Goal: Task Accomplishment & Management: Complete application form

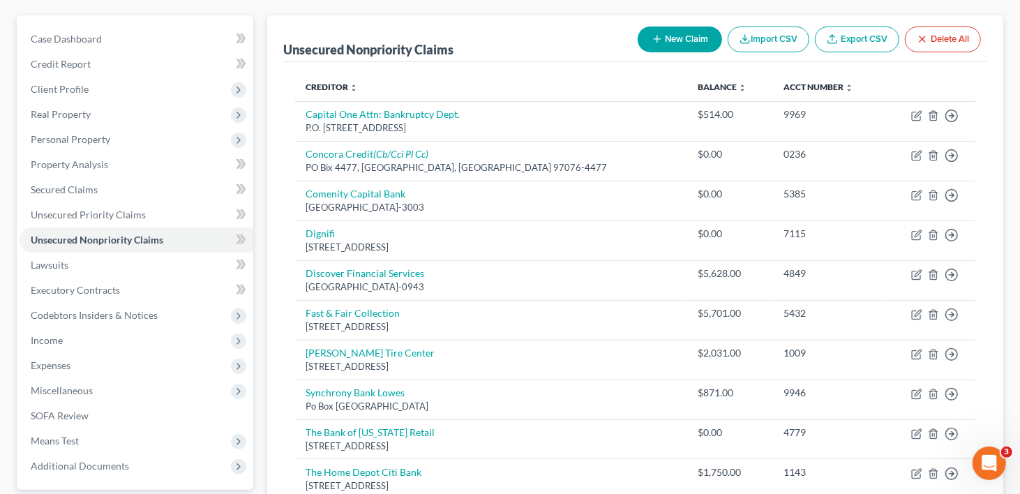
scroll to position [140, 0]
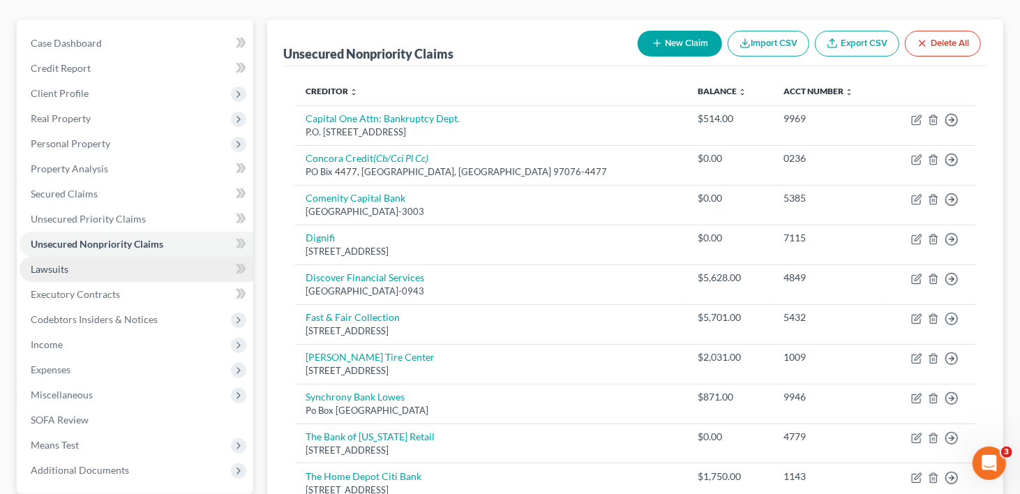
click at [50, 263] on span "Lawsuits" at bounding box center [50, 269] width 38 height 12
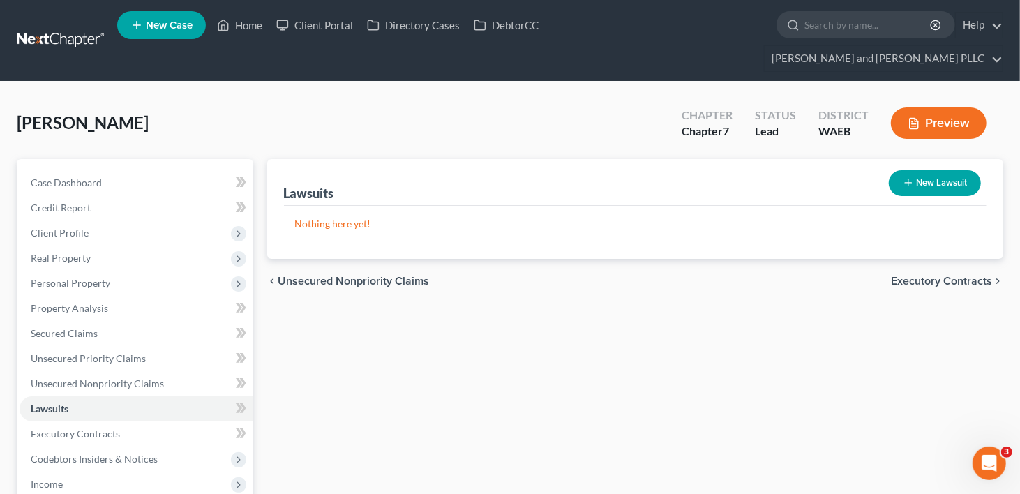
click at [911, 276] on span "Executory Contracts" at bounding box center [941, 281] width 101 height 11
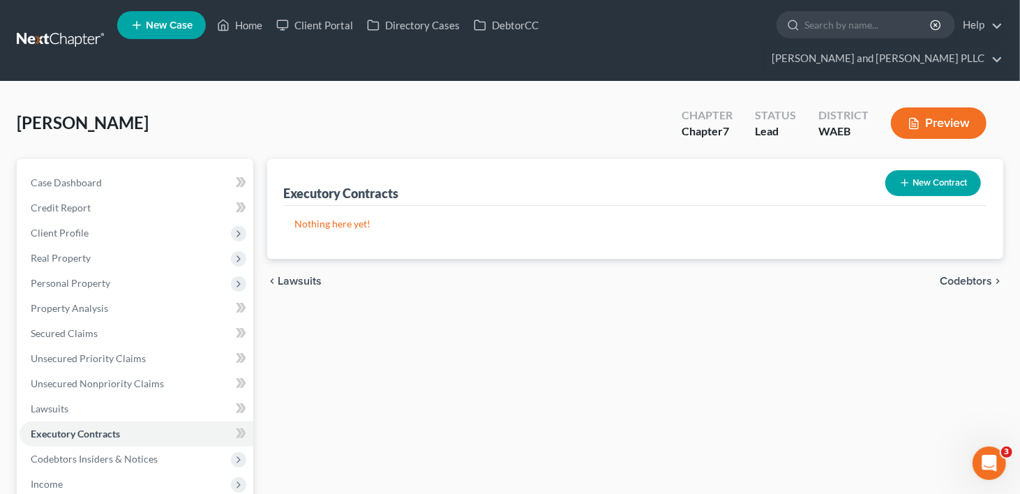
click at [965, 276] on span "Codebtors" at bounding box center [966, 281] width 52 height 11
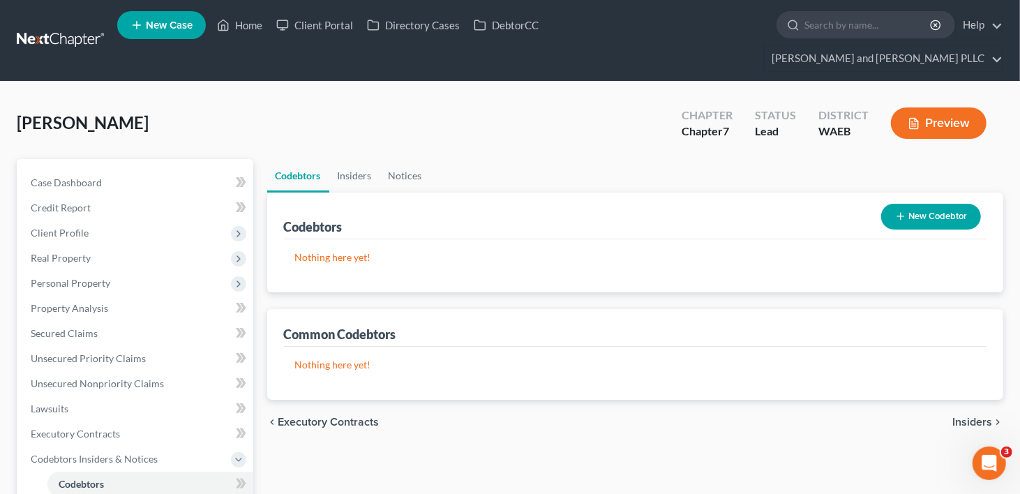
click at [968, 417] on span "Insiders" at bounding box center [973, 422] width 40 height 11
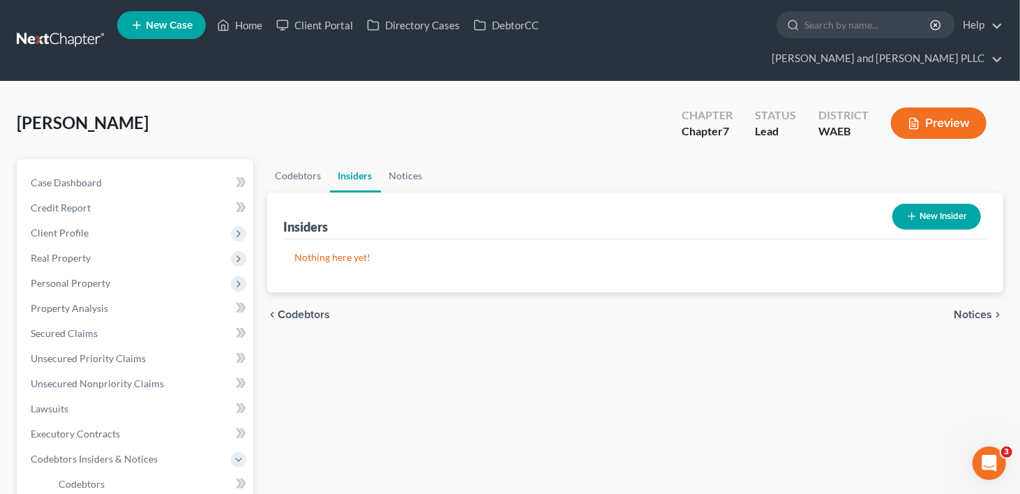
click at [977, 309] on span "Notices" at bounding box center [973, 314] width 38 height 11
click at [976, 309] on span "Employment Income" at bounding box center [942, 314] width 101 height 11
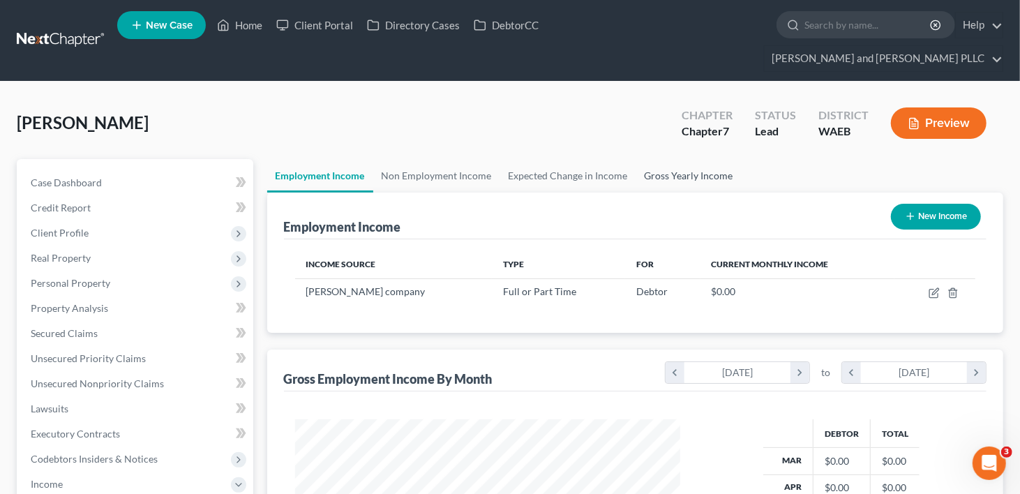
click at [689, 159] on link "Gross Yearly Income" at bounding box center [689, 176] width 105 height 34
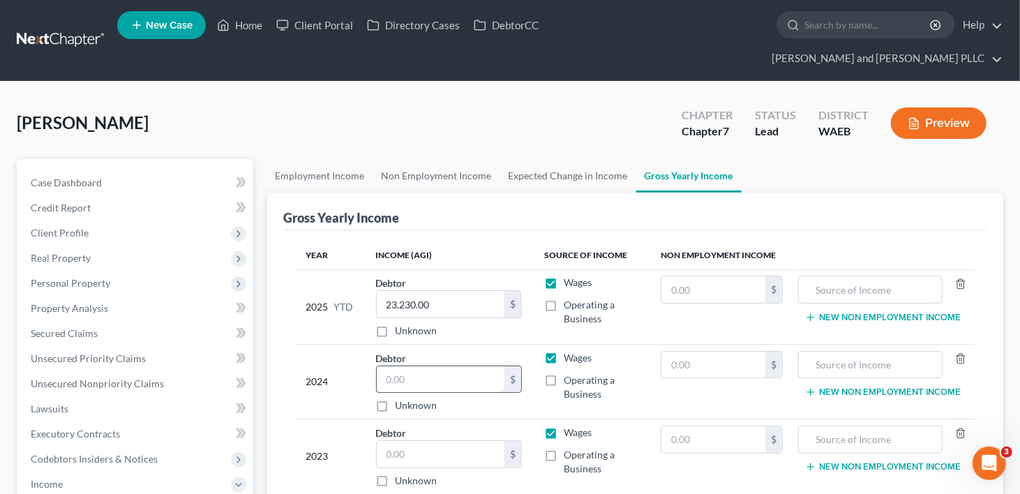
click at [443, 366] on input "text" at bounding box center [441, 379] width 128 height 27
type input "54,521.00"
click at [400, 441] on input "text" at bounding box center [441, 454] width 128 height 27
type input "45,633.00"
click at [708, 461] on td "$" at bounding box center [722, 456] width 144 height 75
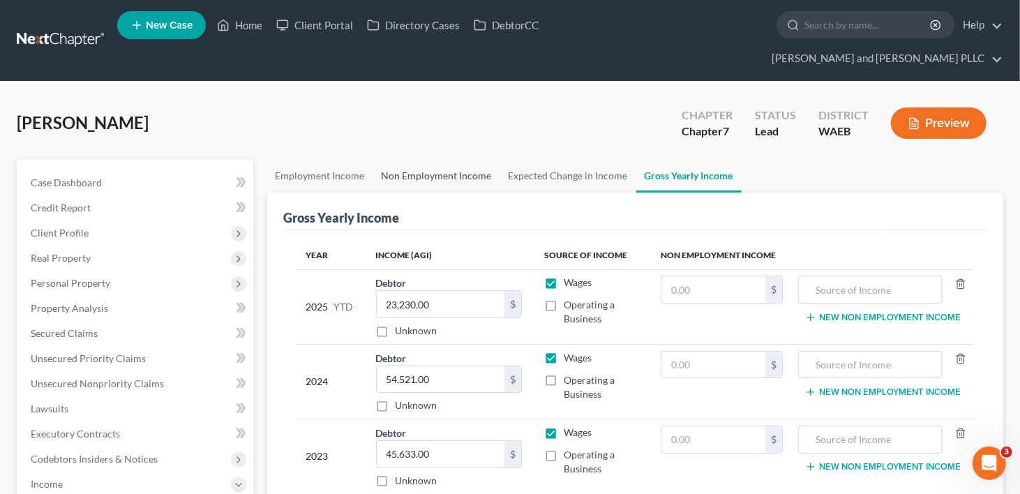
click at [396, 159] on link "Non Employment Income" at bounding box center [436, 176] width 127 height 34
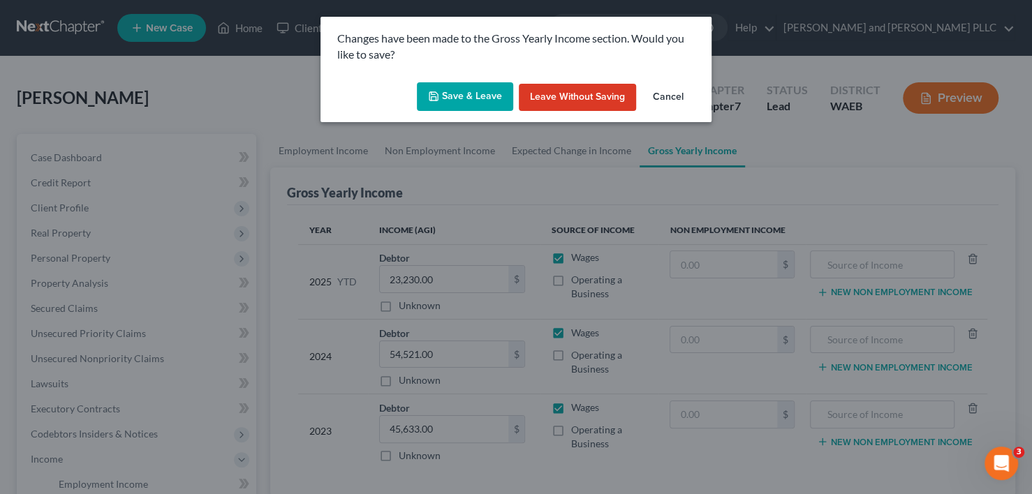
click at [459, 90] on button "Save & Leave" at bounding box center [465, 96] width 96 height 29
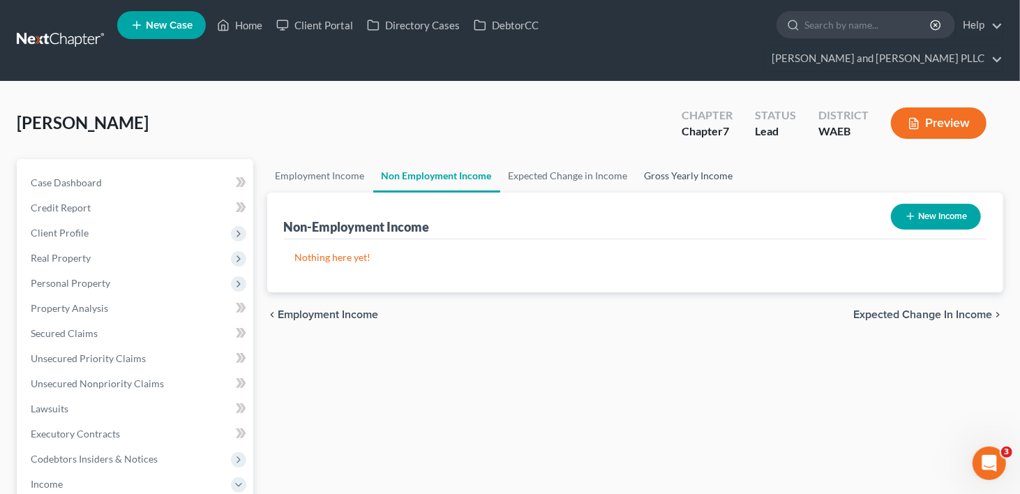
click at [686, 159] on link "Gross Yearly Income" at bounding box center [689, 176] width 105 height 34
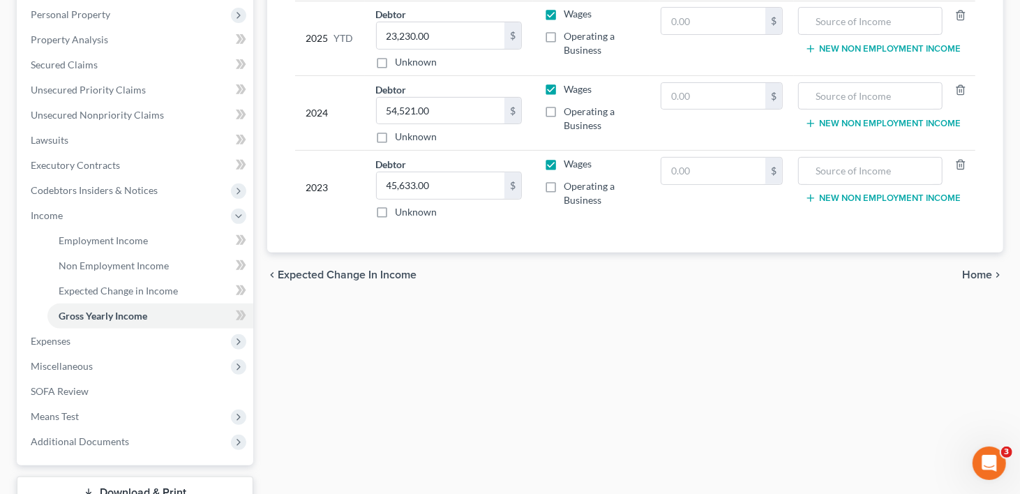
scroll to position [279, 0]
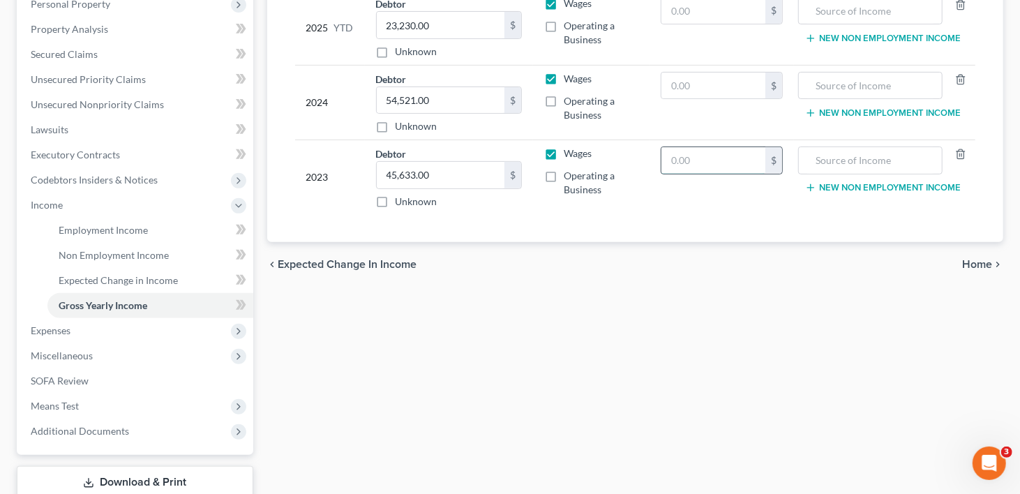
click at [686, 147] on input "text" at bounding box center [714, 160] width 104 height 27
type input "10,742.00"
click at [835, 147] on input "text" at bounding box center [870, 160] width 128 height 27
type input "Unemployment"
click at [834, 182] on button "New Non Employment Income" at bounding box center [883, 187] width 156 height 11
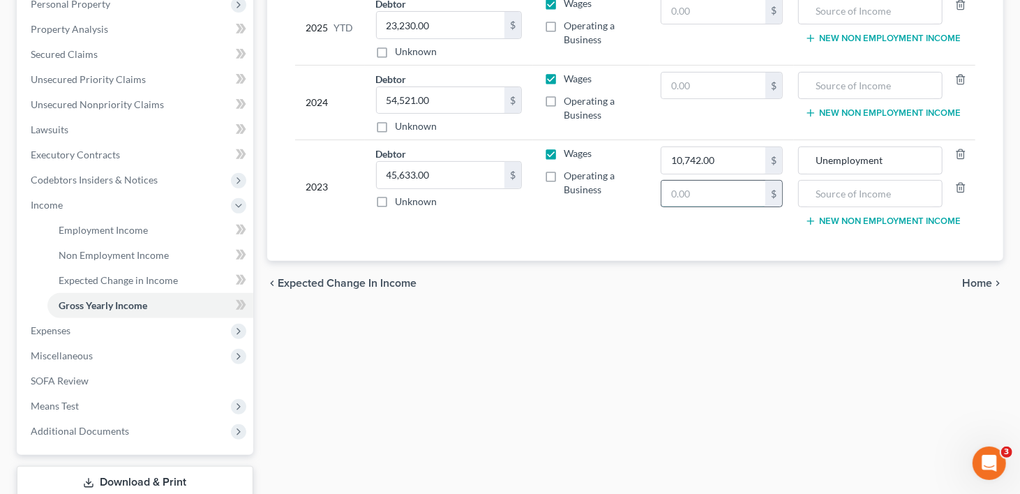
click at [741, 181] on input "text" at bounding box center [714, 194] width 104 height 27
type input "8,322"
click at [879, 181] on input "text" at bounding box center [870, 194] width 128 height 27
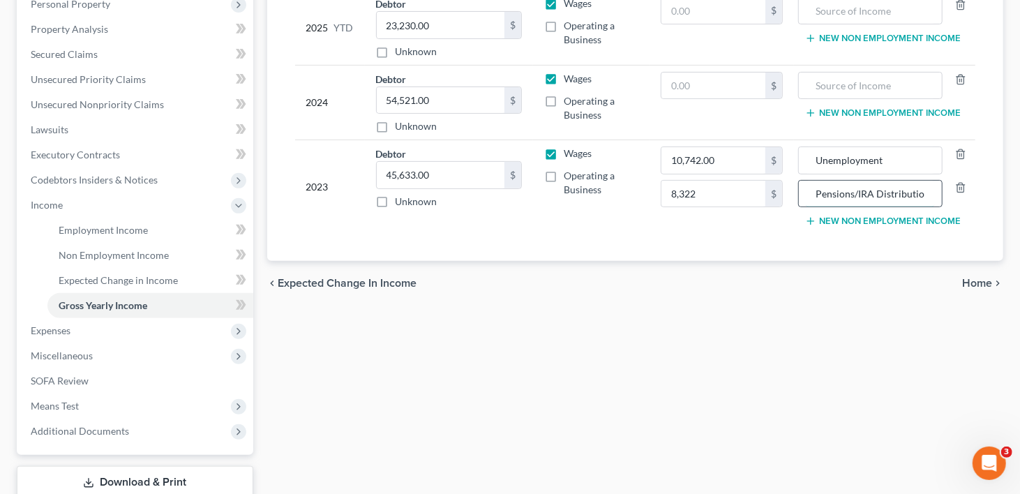
scroll to position [0, 3]
type input "Pensions/IRA Distribution"
click at [714, 181] on input "8,322" at bounding box center [714, 194] width 104 height 27
type input "8,322.00"
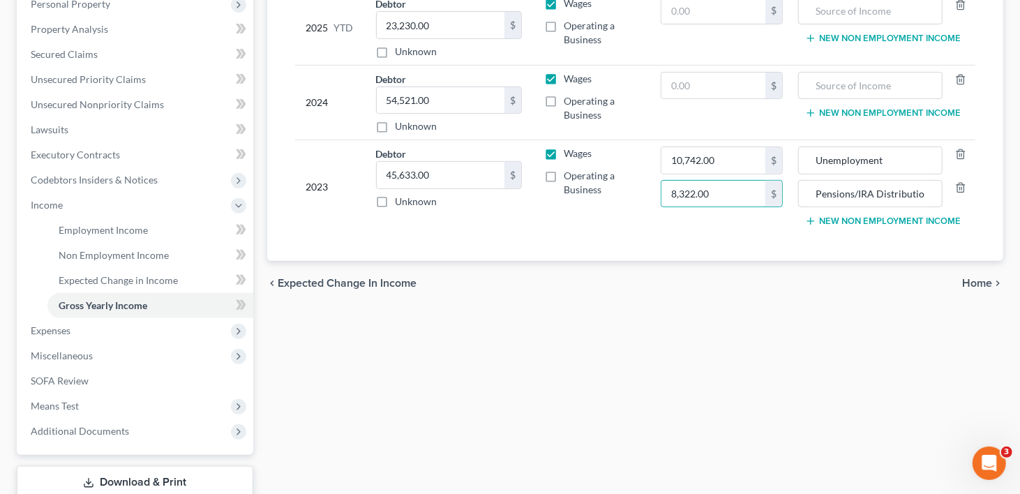
click at [524, 186] on td "Debtor 45,633.00 $ Unknown Balance Undetermined 45,633.00 $ Unknown" at bounding box center [449, 186] width 168 height 93
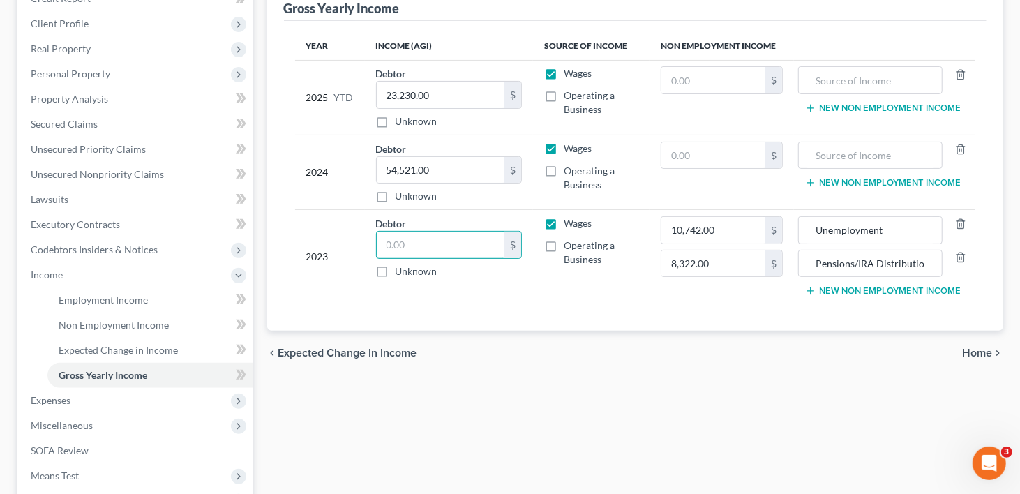
scroll to position [279, 0]
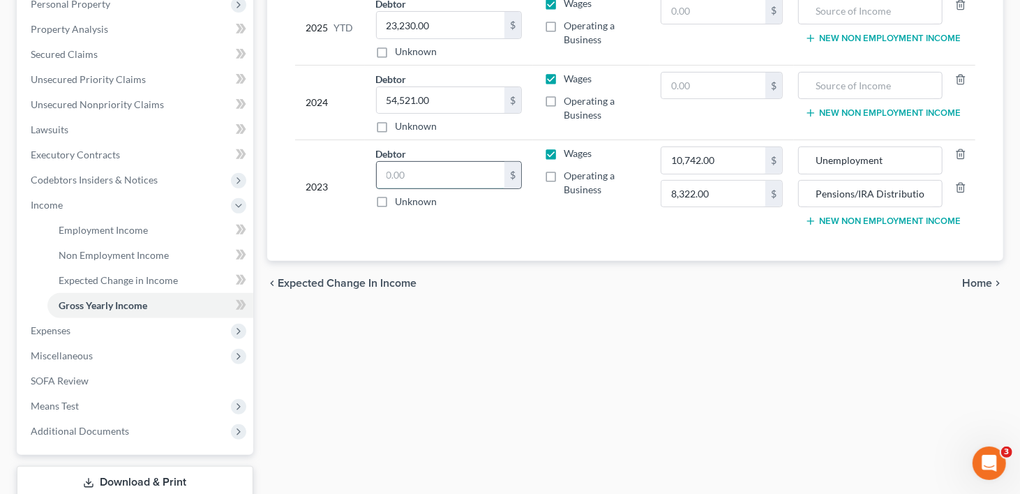
click at [444, 162] on input "text" at bounding box center [441, 175] width 128 height 27
click at [426, 162] on input "text" at bounding box center [441, 175] width 128 height 27
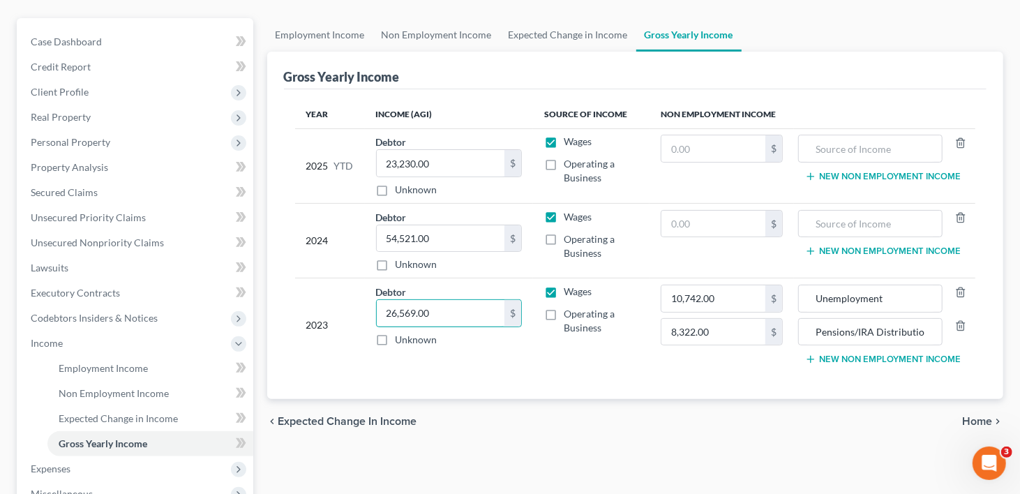
scroll to position [140, 0]
type input "26,569.00"
click at [526, 326] on td "Debtor 26,569.00 $ Unknown Balance Undetermined 26,569.00 $ Unknown" at bounding box center [449, 326] width 168 height 93
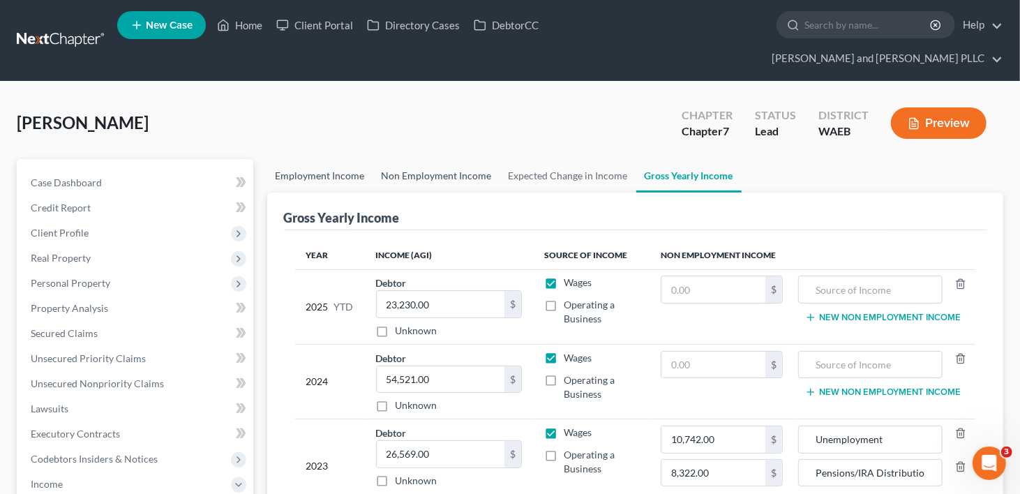
drag, startPoint x: 310, startPoint y: 149, endPoint x: 429, endPoint y: 151, distance: 119.4
click at [310, 159] on link "Employment Income" at bounding box center [320, 176] width 106 height 34
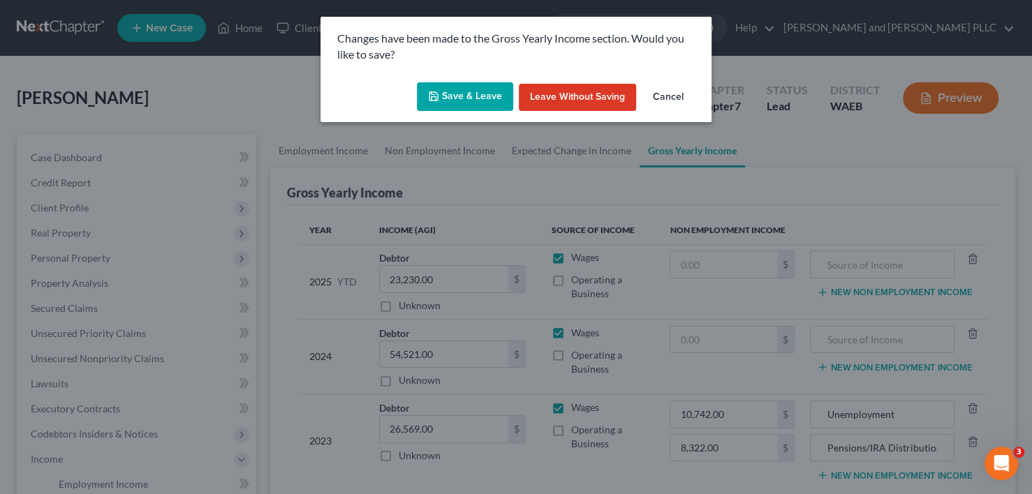
click at [470, 97] on button "Save & Leave" at bounding box center [465, 96] width 96 height 29
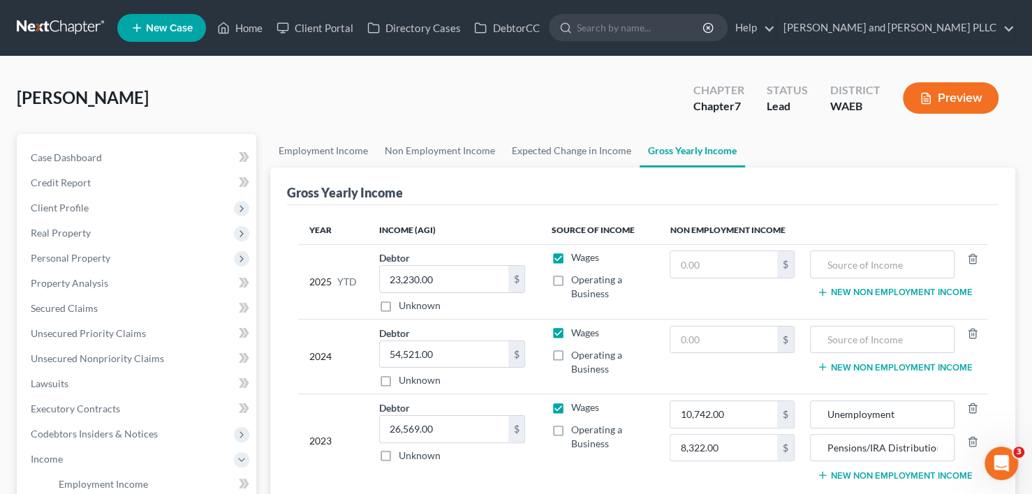
type input "8,322.00"
type input "Pensions/IRA Distribution"
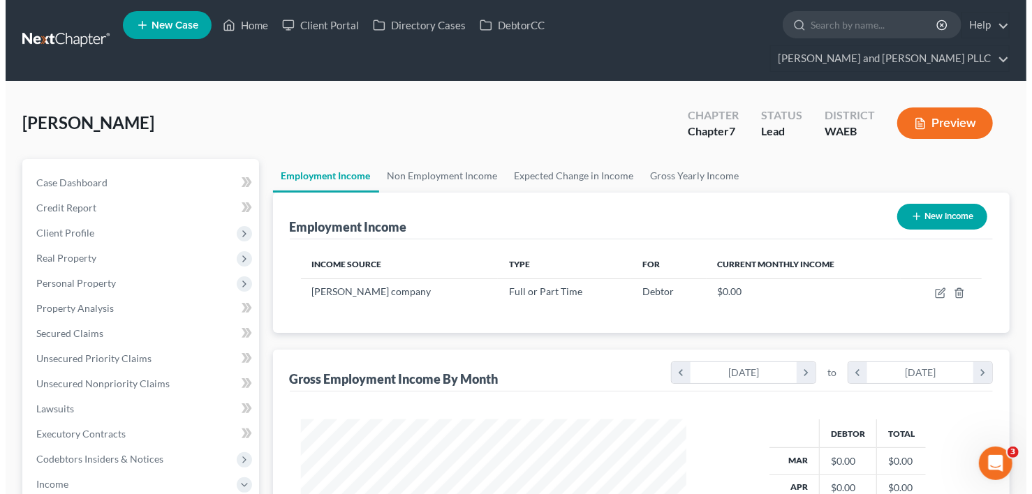
scroll to position [248, 414]
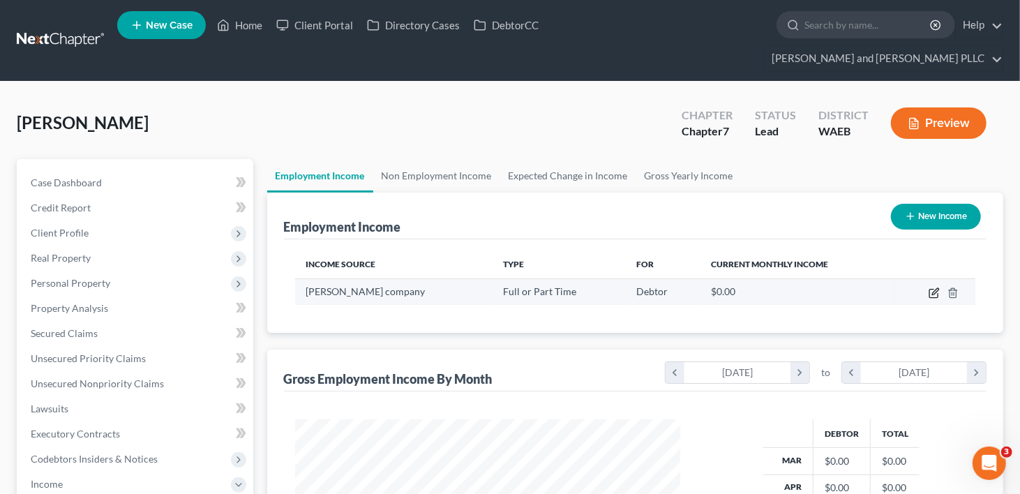
click at [937, 288] on icon "button" at bounding box center [935, 291] width 6 height 6
select select "0"
select select "50"
select select "3"
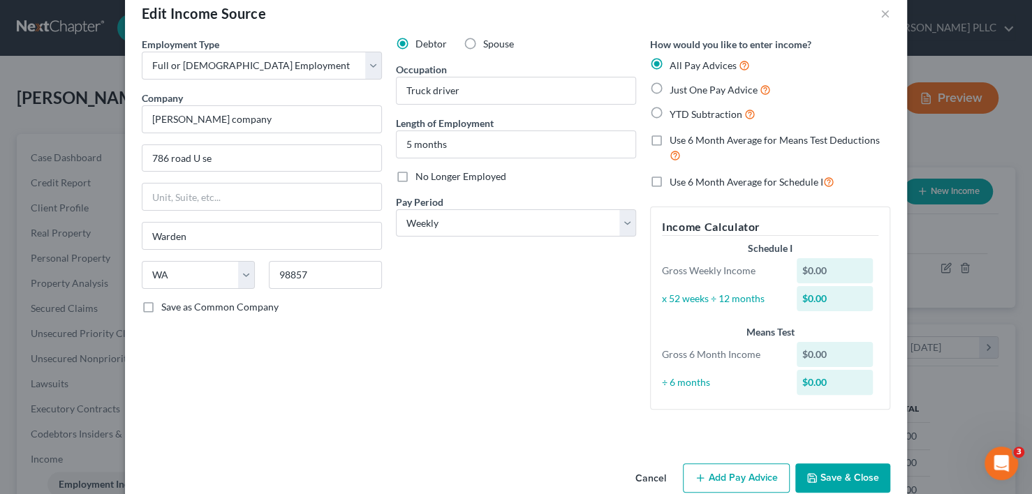
scroll to position [53, 0]
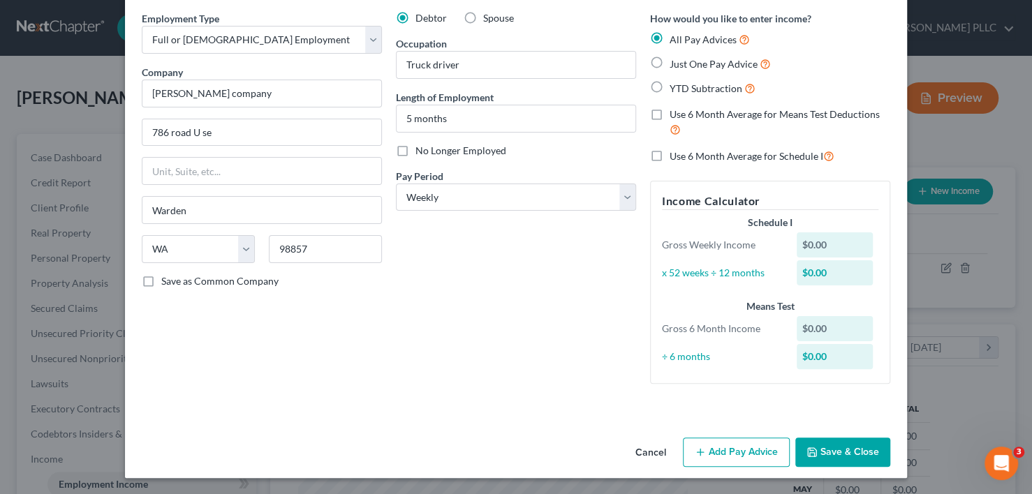
click at [669, 88] on label "YTD Subtraction" at bounding box center [712, 88] width 86 height 16
click at [675, 88] on input "YTD Subtraction" at bounding box center [679, 84] width 9 height 9
radio input "true"
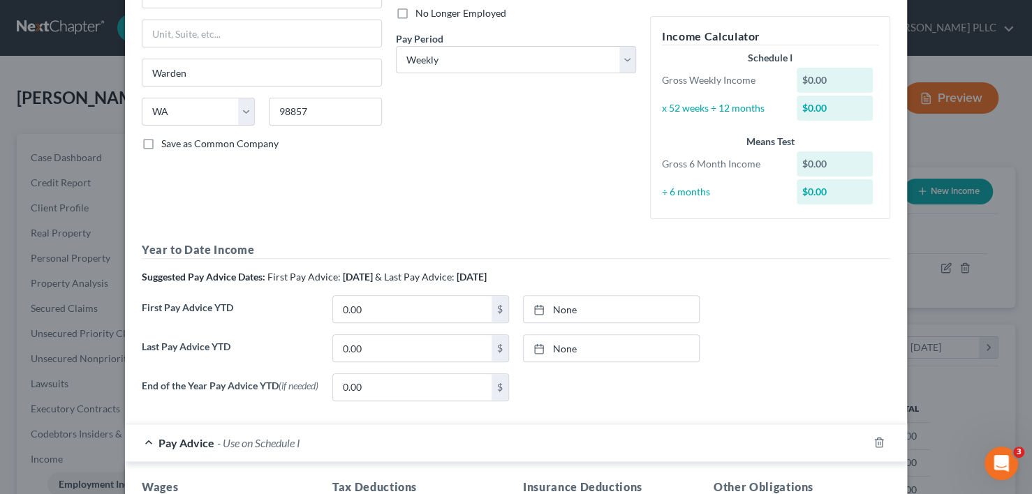
scroll to position [402, 0]
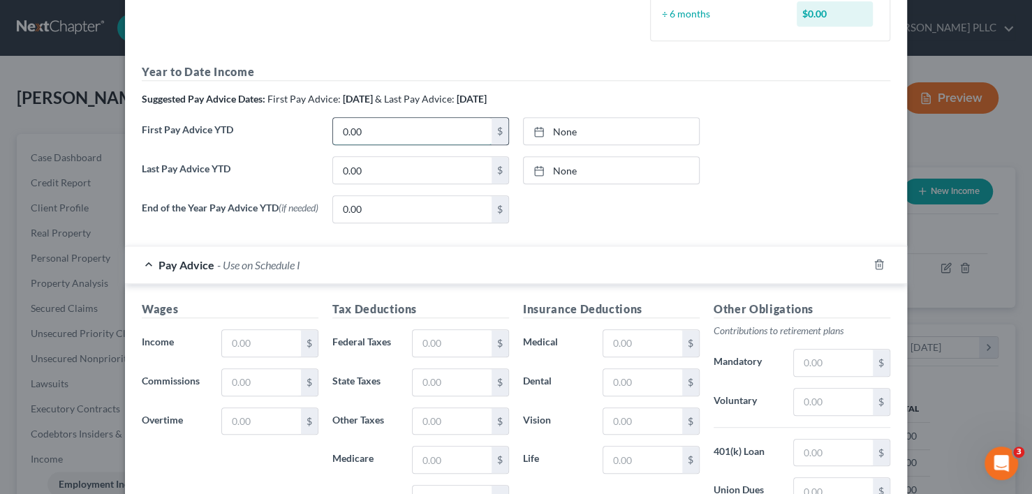
click at [410, 131] on input "0.00" at bounding box center [412, 131] width 158 height 27
type input "1,448.42"
click at [551, 133] on link "None" at bounding box center [610, 131] width 175 height 27
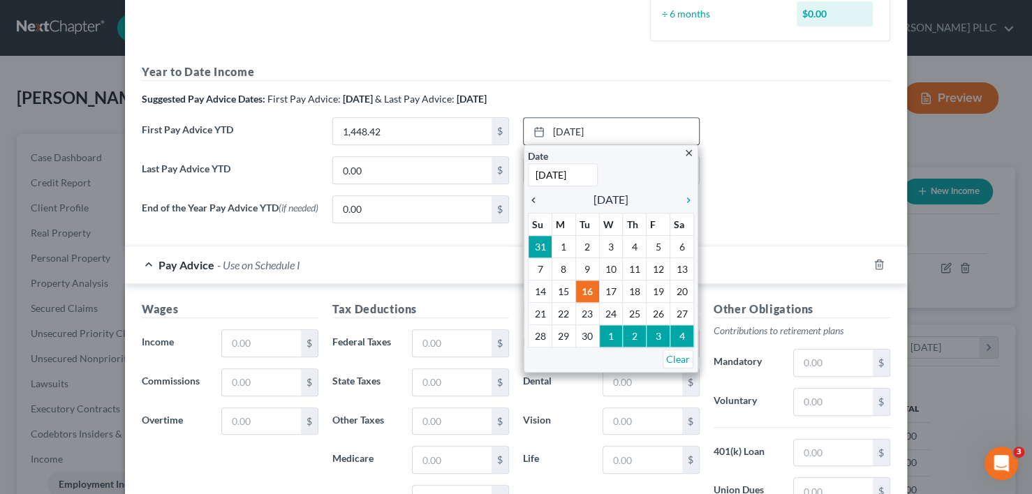
click at [529, 196] on icon "chevron_left" at bounding box center [537, 200] width 18 height 11
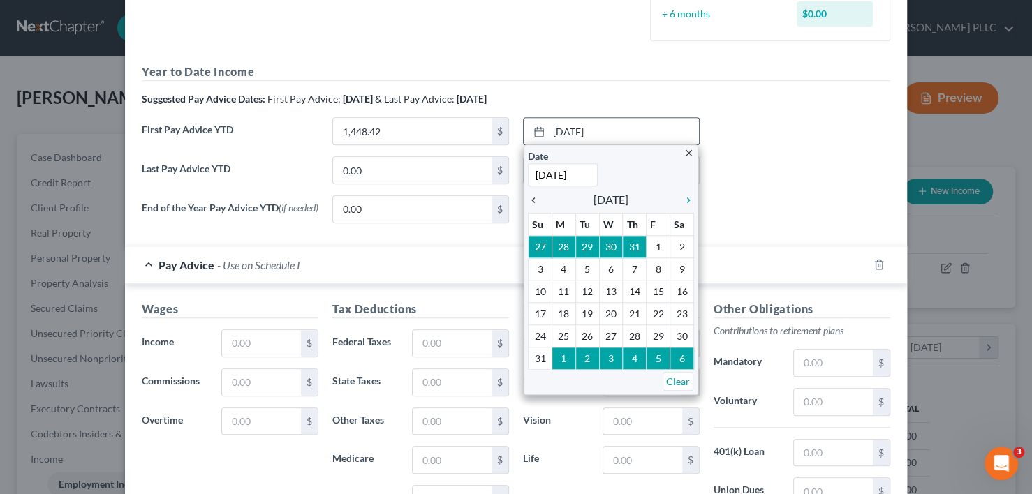
click at [528, 197] on icon "chevron_left" at bounding box center [537, 200] width 18 height 11
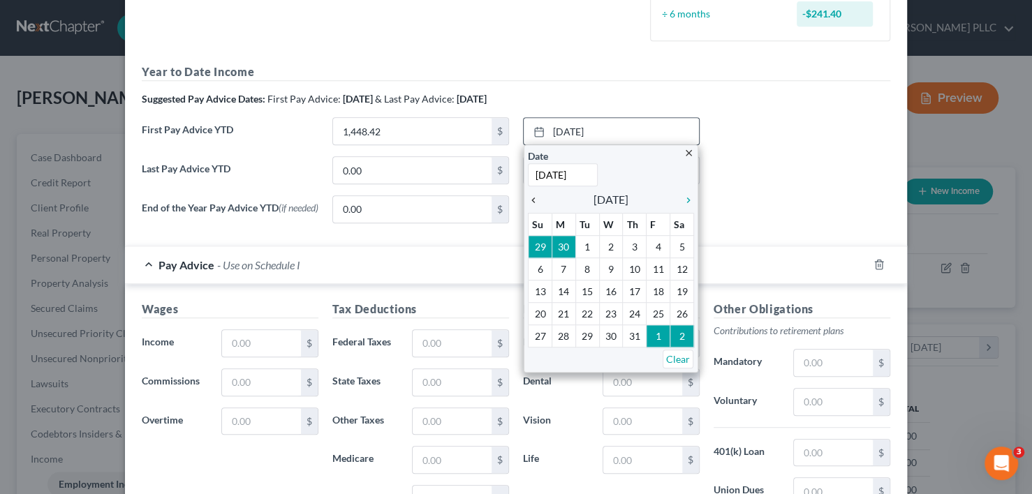
click at [528, 197] on icon "chevron_left" at bounding box center [537, 200] width 18 height 11
click at [528, 193] on div "chevron_left" at bounding box center [537, 199] width 18 height 13
type input "[DATE]"
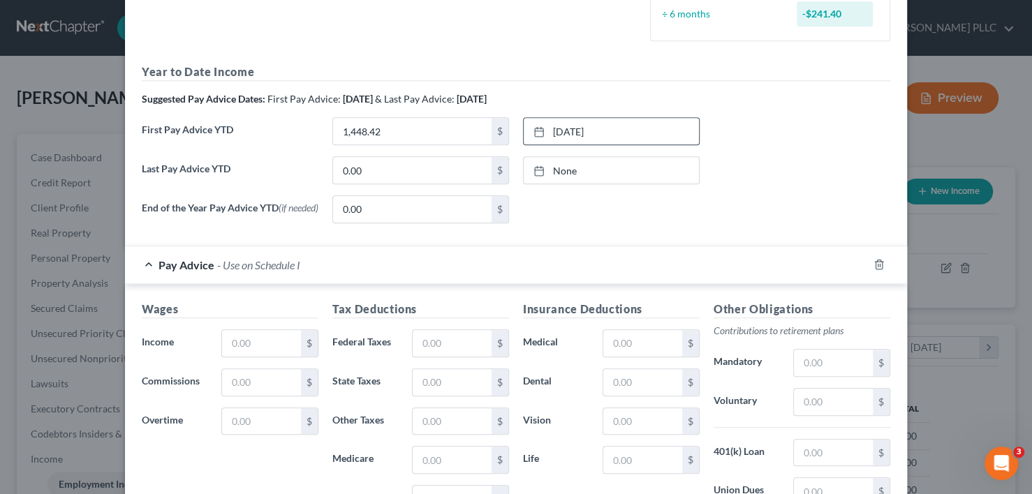
click at [574, 131] on link "[DATE]" at bounding box center [610, 131] width 175 height 27
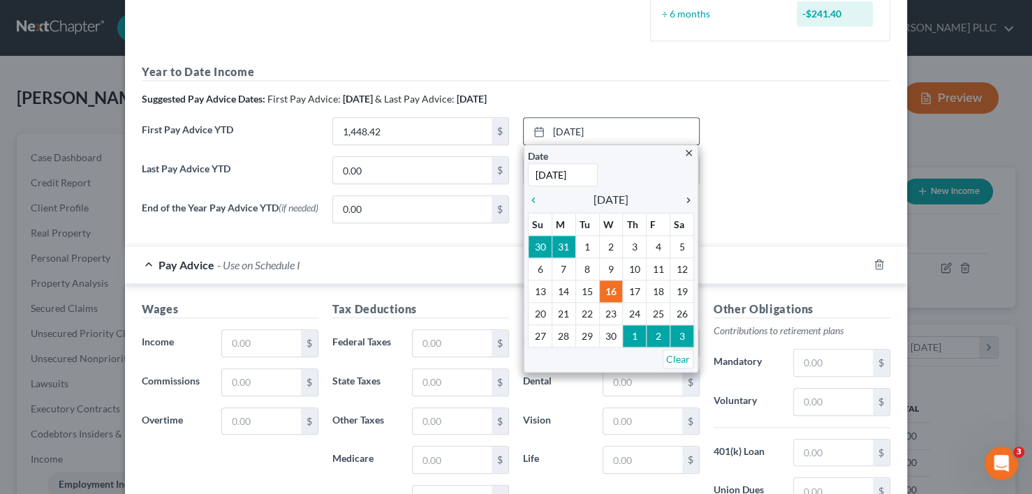
click at [677, 196] on icon "chevron_right" at bounding box center [685, 200] width 18 height 11
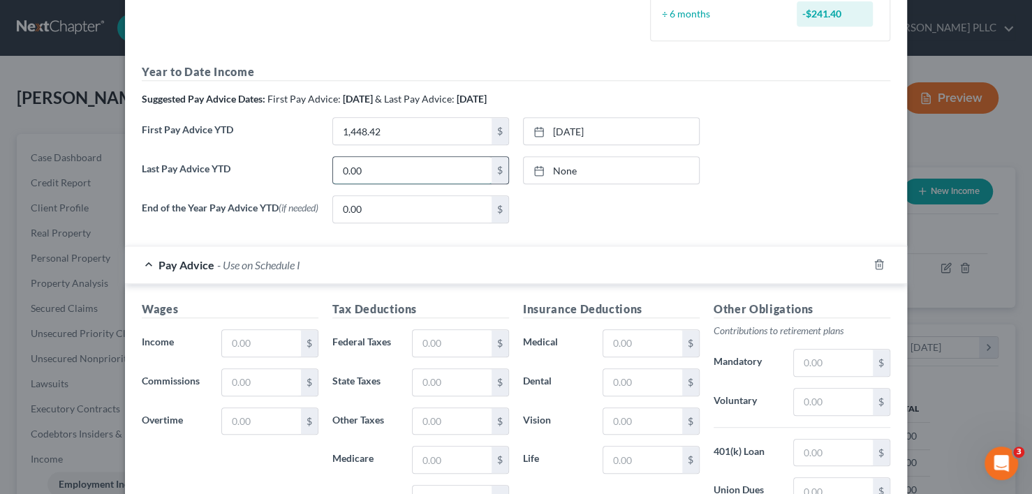
click at [407, 168] on input "0.00" at bounding box center [412, 170] width 158 height 27
type input "23,230.12"
click at [557, 168] on link "None" at bounding box center [610, 170] width 175 height 27
type input "[DATE]"
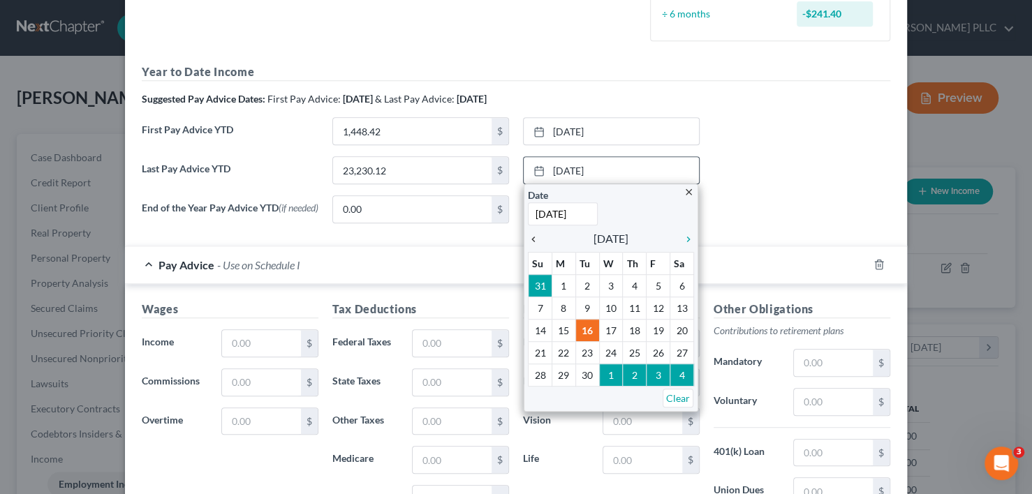
click at [528, 239] on icon "chevron_left" at bounding box center [537, 239] width 18 height 11
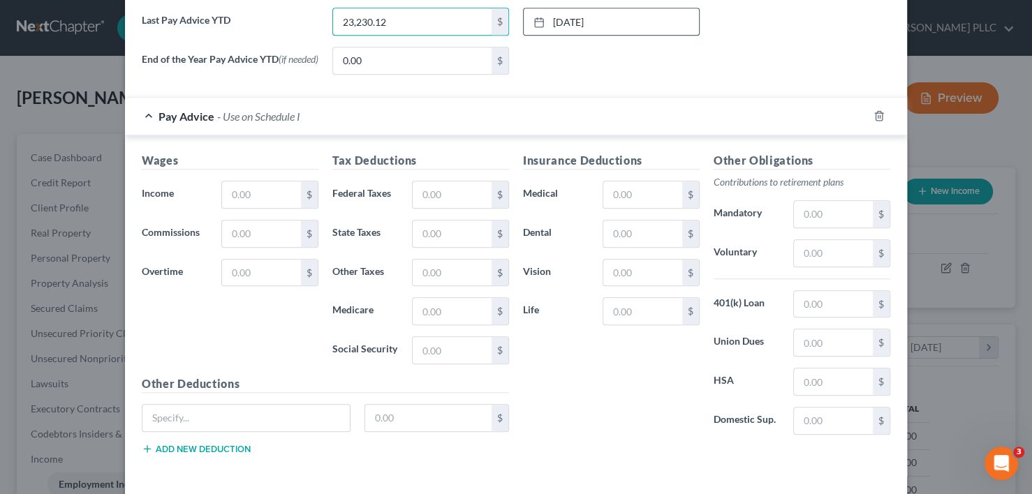
scroll to position [608, 0]
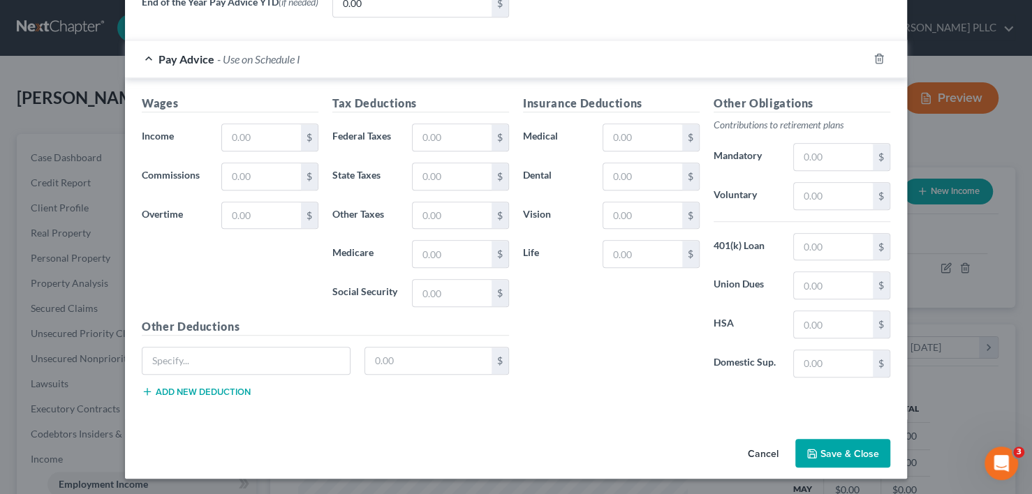
click at [821, 448] on button "Save & Close" at bounding box center [842, 453] width 95 height 29
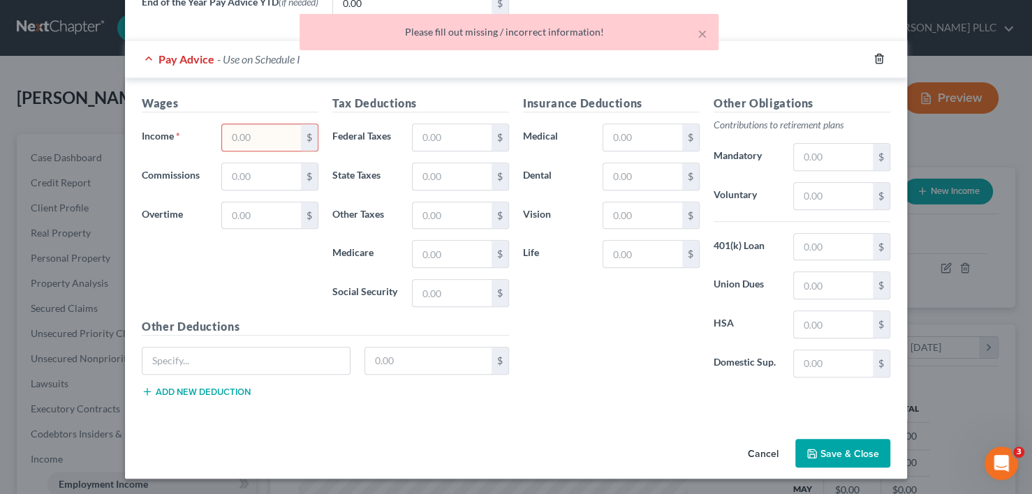
click at [878, 60] on line "button" at bounding box center [878, 60] width 0 height 3
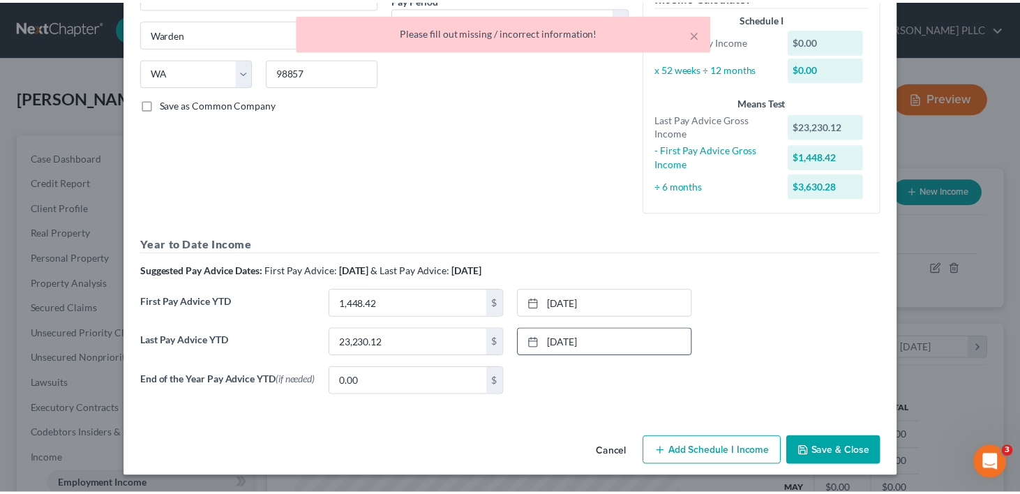
scroll to position [231, 0]
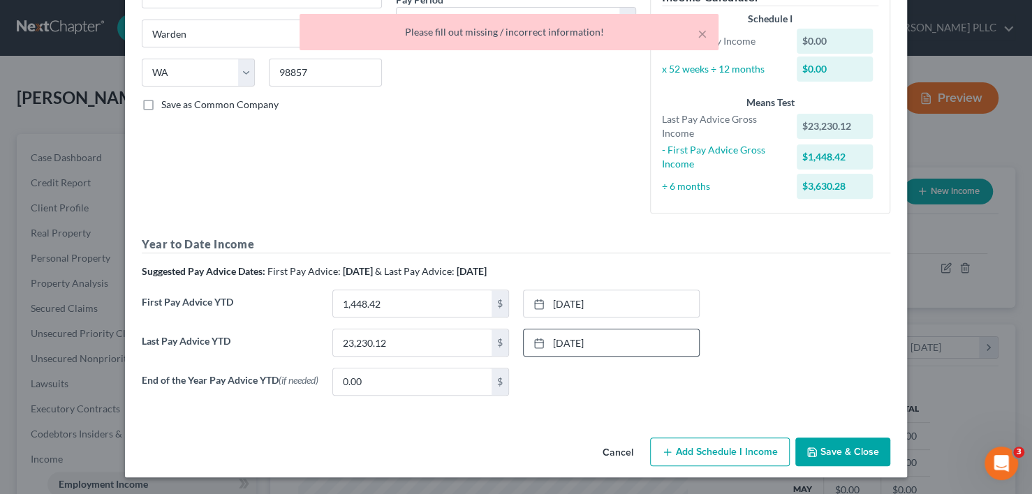
click at [835, 447] on button "Save & Close" at bounding box center [842, 452] width 95 height 29
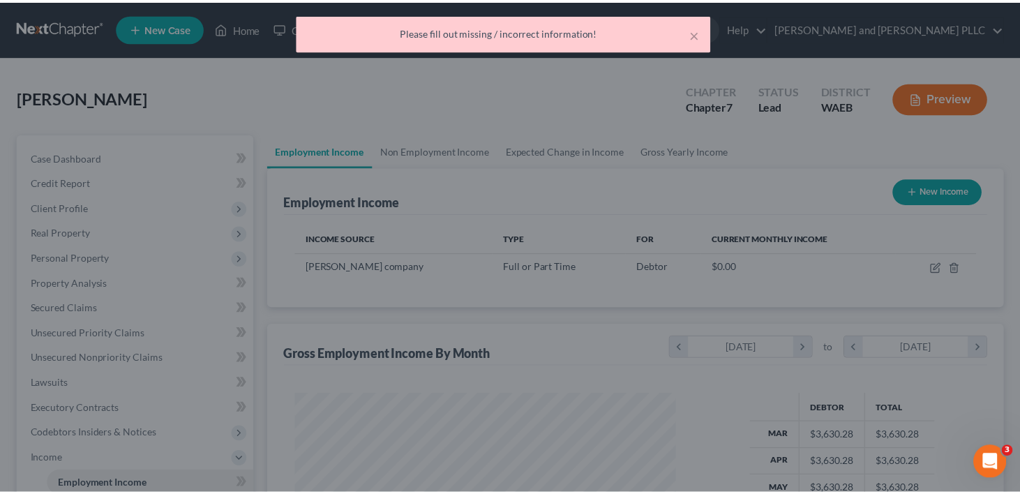
scroll to position [697702, 697537]
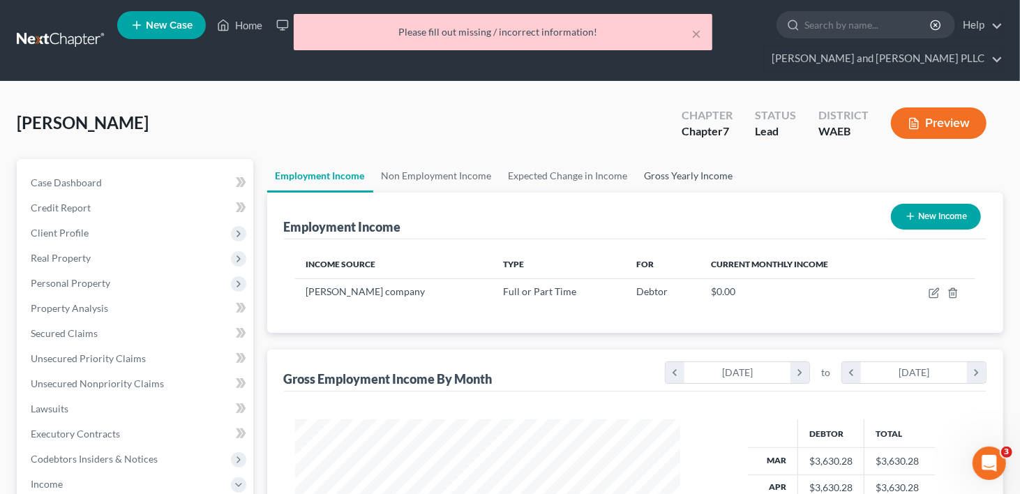
click at [663, 159] on link "Gross Yearly Income" at bounding box center [689, 176] width 105 height 34
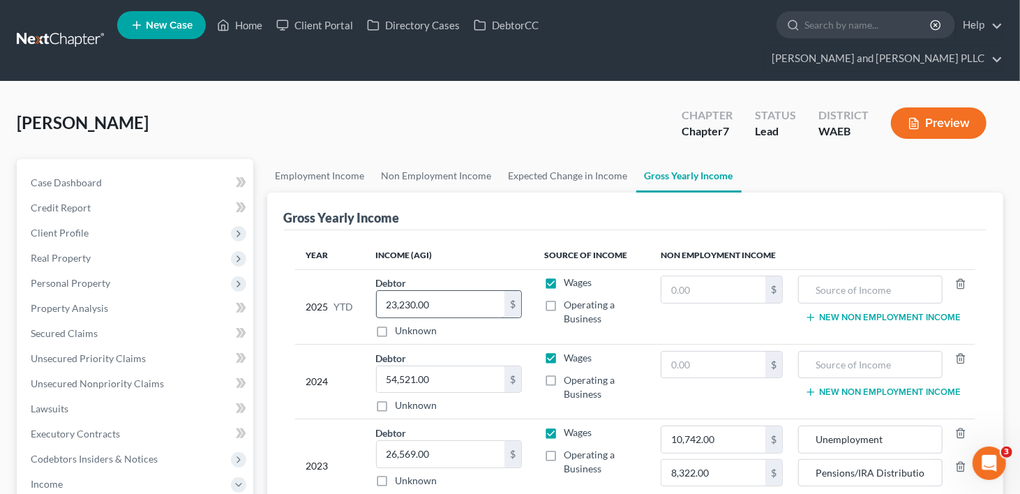
click at [442, 291] on input "23,230.00" at bounding box center [441, 304] width 128 height 27
paste input "23,230.12"
type input "23,230.12"
click at [288, 159] on link "Employment Income" at bounding box center [320, 176] width 106 height 34
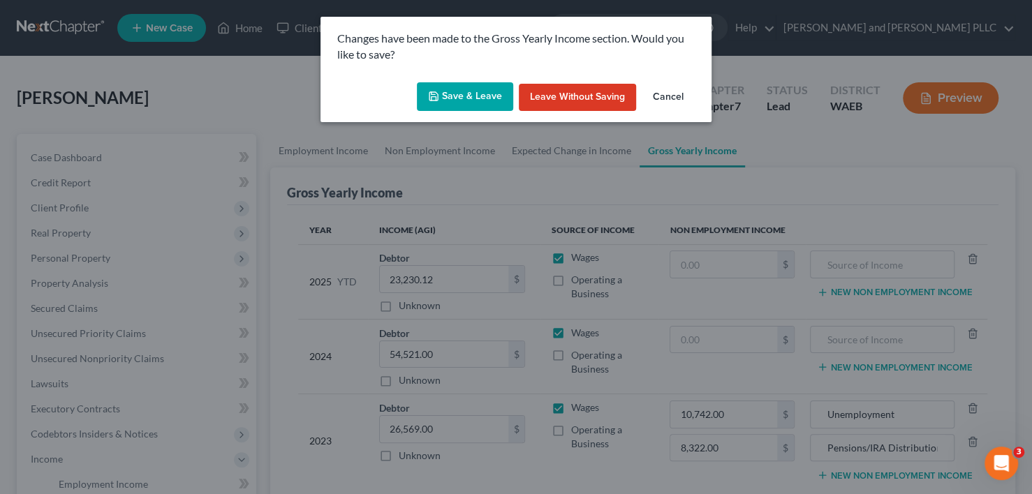
click at [491, 98] on button "Save & Leave" at bounding box center [465, 96] width 96 height 29
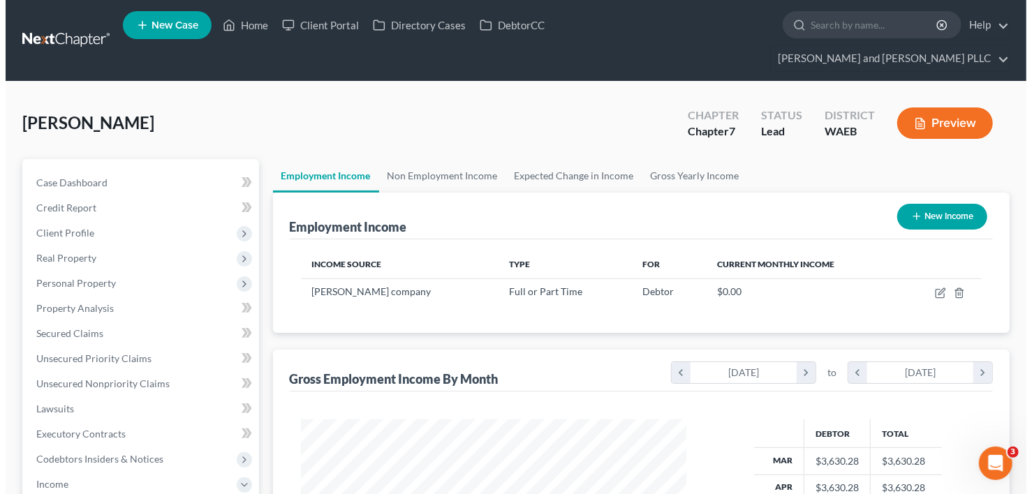
scroll to position [248, 414]
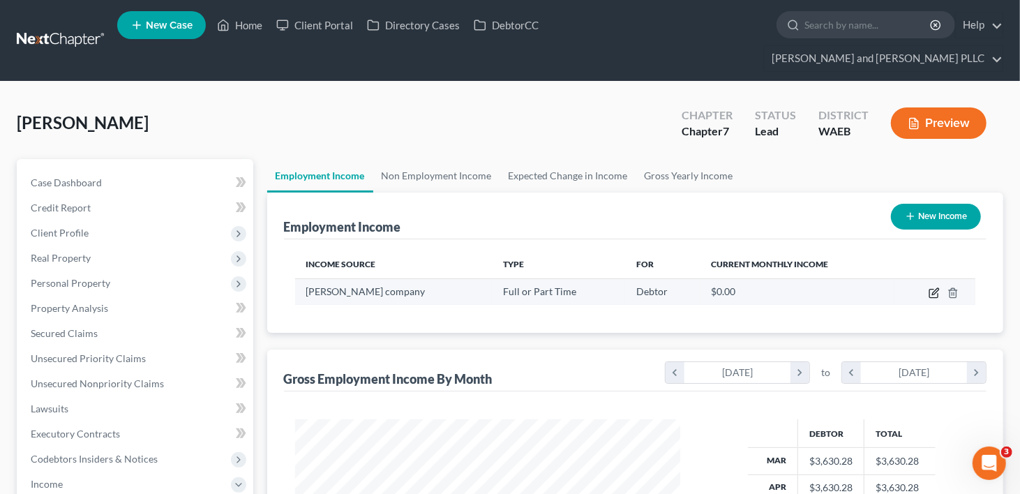
click at [935, 288] on icon "button" at bounding box center [934, 293] width 11 height 11
select select "0"
select select "50"
select select "3"
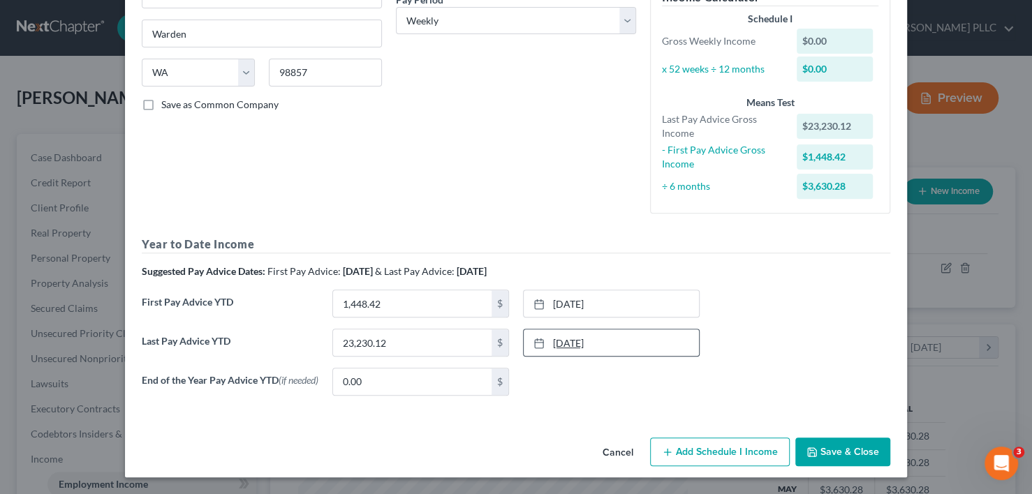
scroll to position [231, 0]
drag, startPoint x: 713, startPoint y: 455, endPoint x: 467, endPoint y: 325, distance: 277.9
click at [713, 455] on button "Add Schedule I Income" at bounding box center [720, 452] width 140 height 29
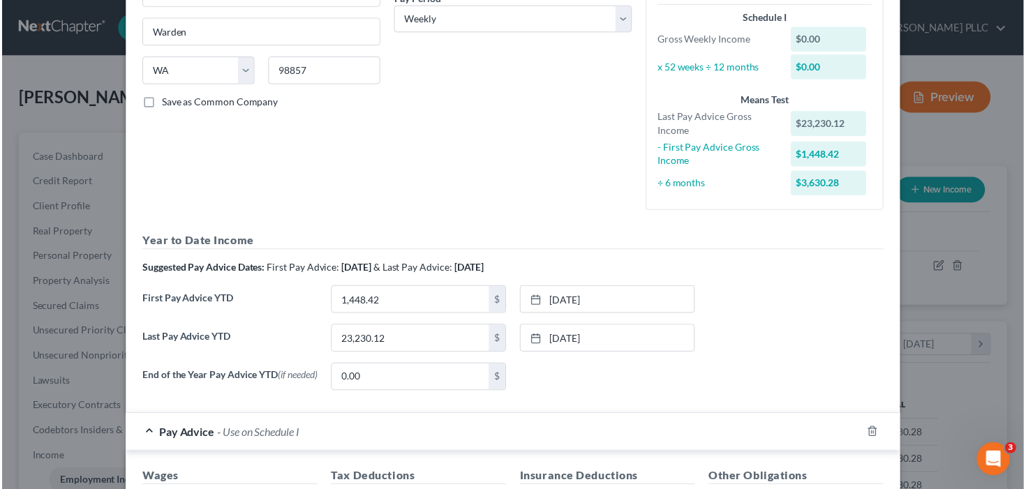
scroll to position [580, 0]
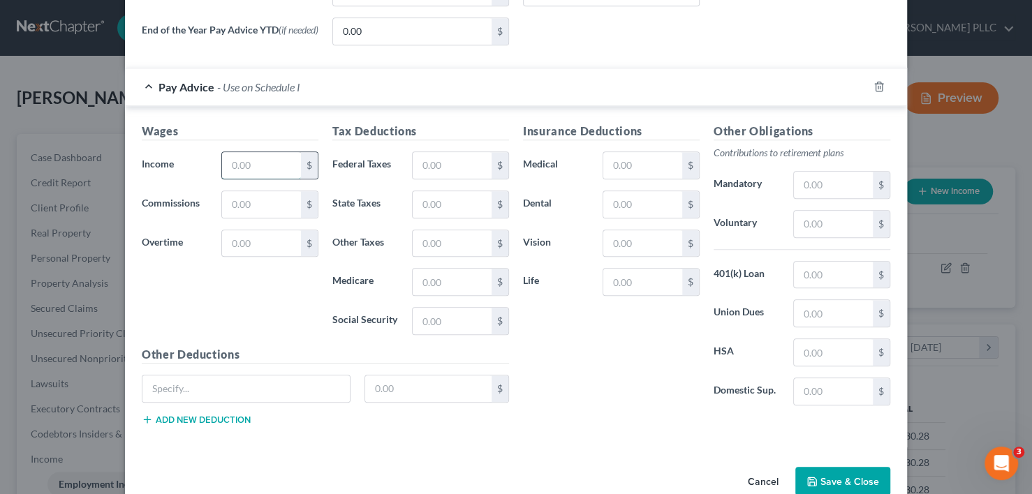
click at [258, 170] on input "text" at bounding box center [261, 165] width 79 height 27
type input "4,800"
click at [265, 244] on input "text" at bounding box center [261, 243] width 79 height 27
type input "2,120.42"
click at [262, 165] on input "4,800" at bounding box center [261, 165] width 79 height 27
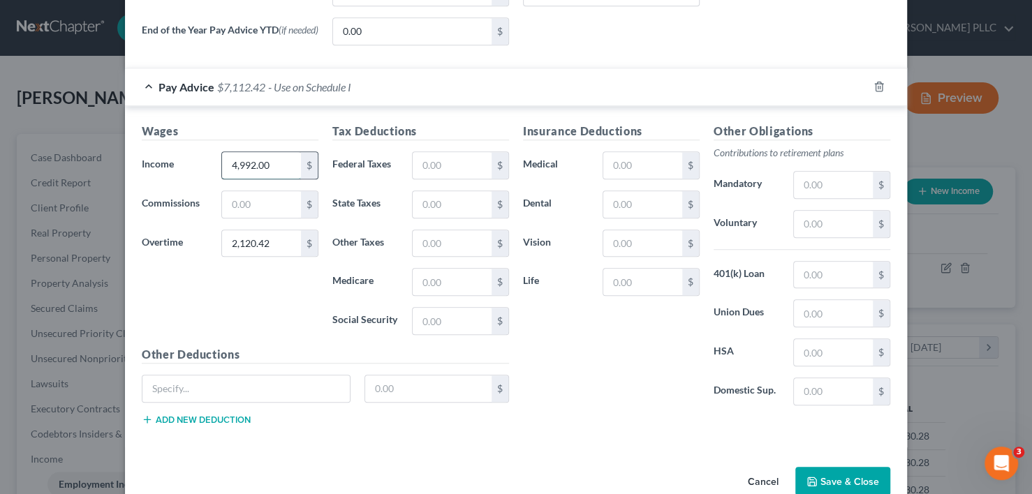
click at [283, 158] on input "4,992.00" at bounding box center [261, 165] width 79 height 27
click at [272, 166] on input "4,992.00" at bounding box center [261, 165] width 79 height 27
drag, startPoint x: 265, startPoint y: 168, endPoint x: 240, endPoint y: 174, distance: 25.2
click at [240, 174] on input "4,992.00" at bounding box center [261, 165] width 79 height 27
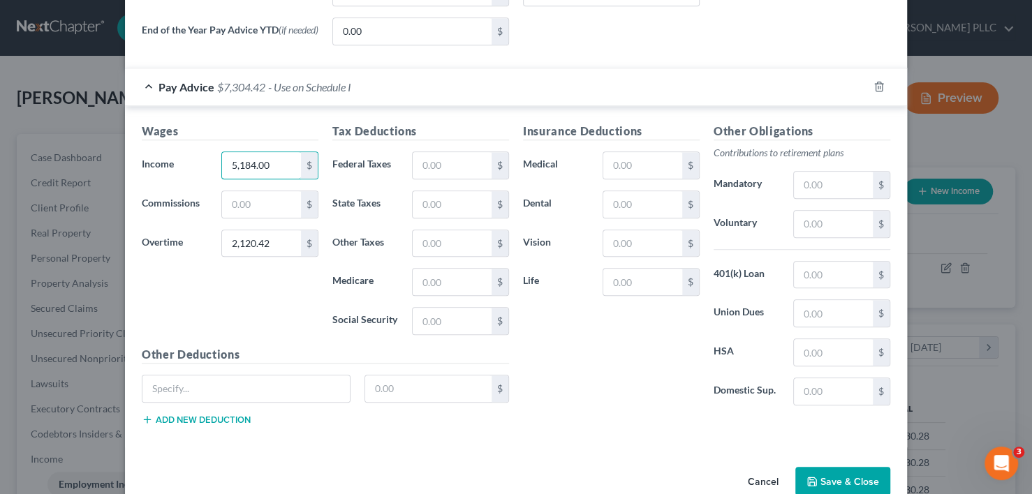
type input "5,184.00"
click at [266, 242] on input "2,120.42" at bounding box center [261, 243] width 79 height 27
type input "223.20"
click at [267, 168] on input "5,184.00" at bounding box center [261, 165] width 79 height 27
click at [274, 167] on input "960.00" at bounding box center [261, 165] width 79 height 27
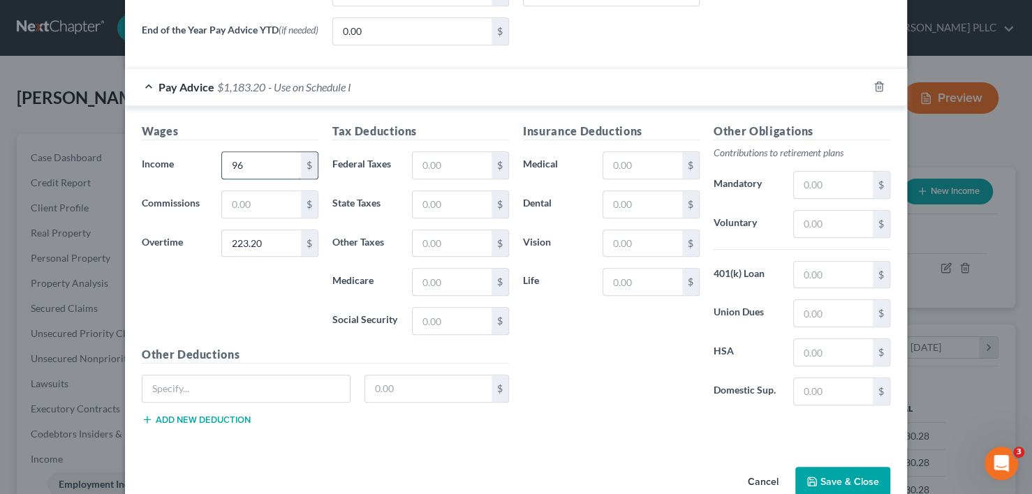
type input "9"
type input "1,152.00"
click at [253, 281] on div "Wages Income * 1,152.00 $ Commissions $ Overtime 223.20 $" at bounding box center [230, 234] width 191 height 223
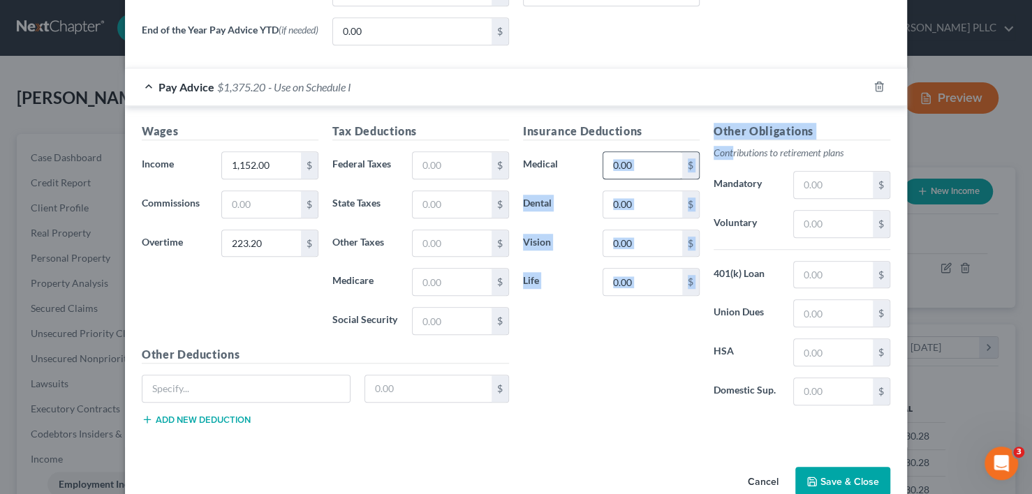
drag, startPoint x: 635, startPoint y: 162, endPoint x: 621, endPoint y: 165, distance: 14.2
click at [621, 165] on div "Insurance Deductions Medical $ Dental $ Vision $ Life $ Other Obligations Contr…" at bounding box center [706, 270] width 381 height 294
click at [656, 144] on div "Insurance Deductions Medical $ Dental $ Vision $ Life $" at bounding box center [611, 270] width 191 height 294
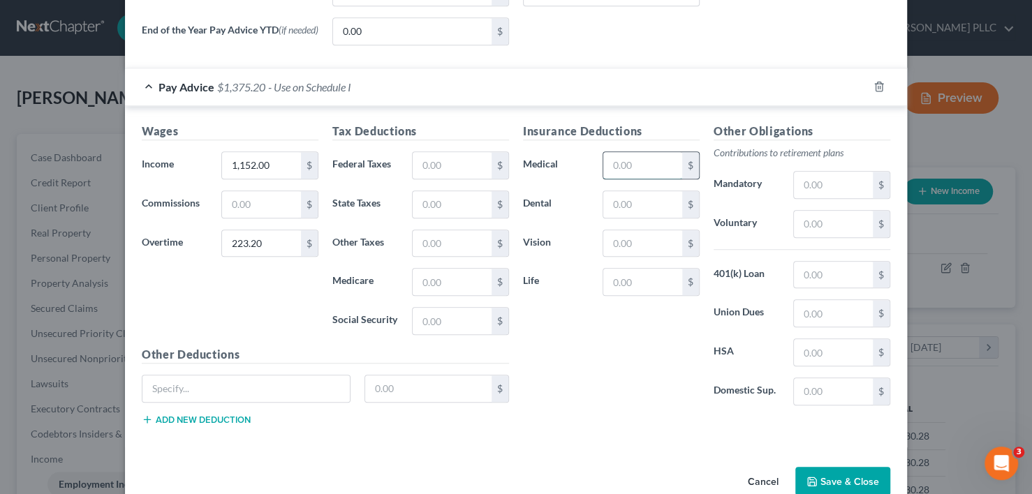
click at [651, 165] on input "text" at bounding box center [642, 165] width 79 height 27
type input "15.69"
click at [449, 322] on input "text" at bounding box center [451, 321] width 79 height 27
type input "84.29"
click at [447, 282] on input "text" at bounding box center [451, 282] width 79 height 27
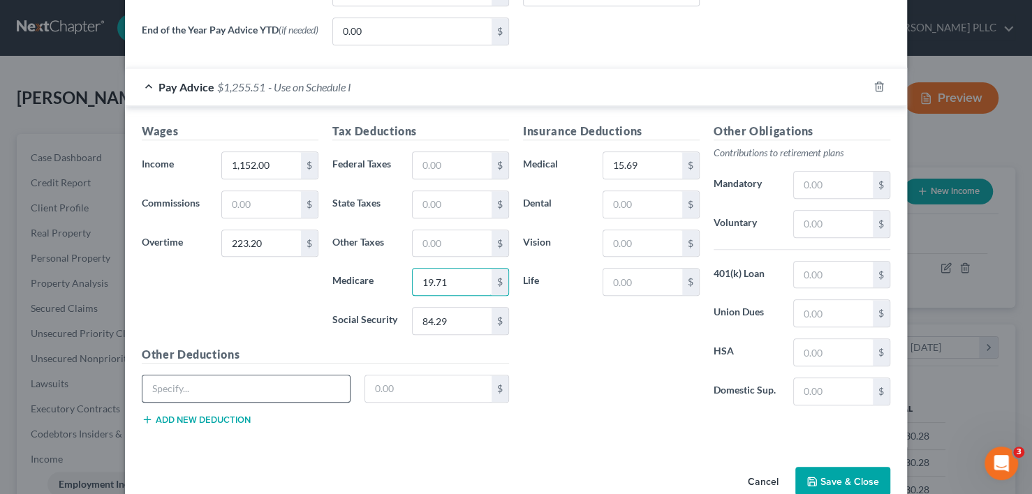
type input "19.71"
click at [276, 390] on input "text" at bounding box center [245, 388] width 207 height 27
click at [461, 166] on input "text" at bounding box center [451, 165] width 79 height 27
type input "0.00"
click at [207, 381] on input "text" at bounding box center [245, 388] width 207 height 27
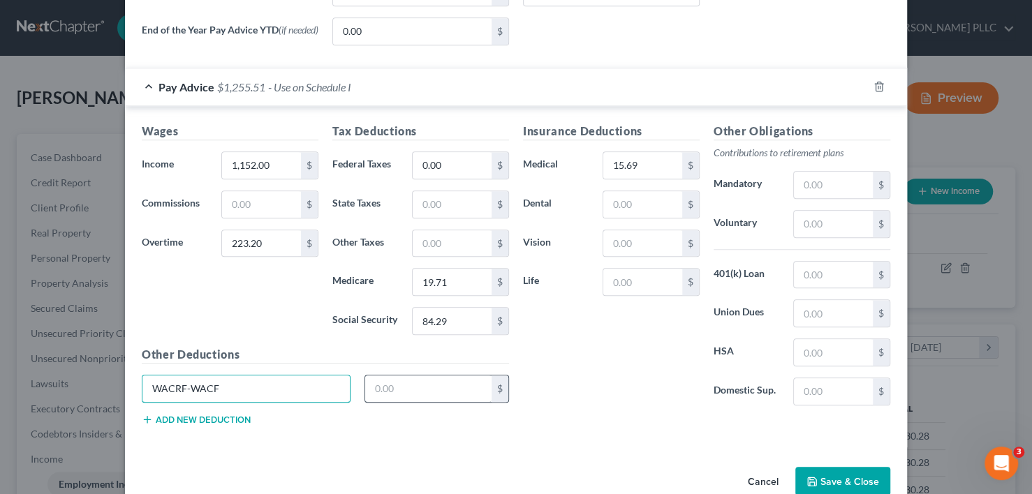
type input "WACRF-WACF"
click at [403, 385] on input "text" at bounding box center [428, 388] width 127 height 27
type input "7.98"
click at [200, 417] on button "Add new deduction" at bounding box center [196, 419] width 109 height 11
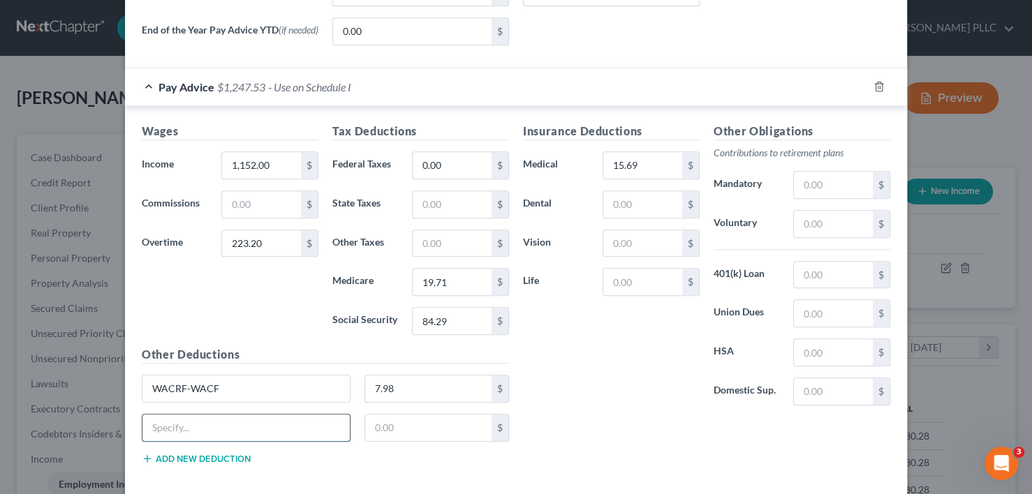
click at [200, 417] on input "text" at bounding box center [245, 428] width 207 height 27
type input "WA PFL(S)- WSPFL"
click at [397, 421] on input "text" at bounding box center [428, 428] width 127 height 27
type input "9.05"
click at [728, 36] on div "End of the Year Pay Advice YTD (if needed) 0.00 $ None close Date Time chevron_…" at bounding box center [516, 36] width 762 height 39
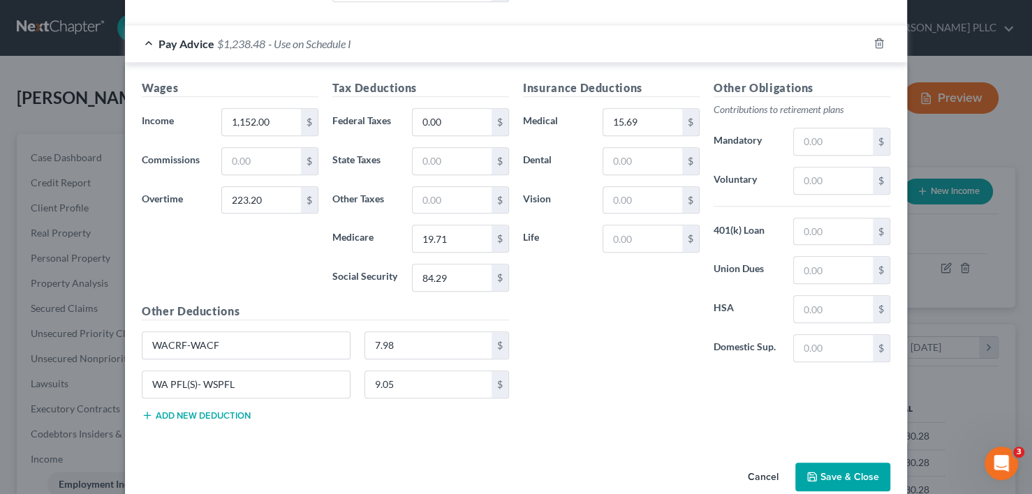
scroll to position [646, 0]
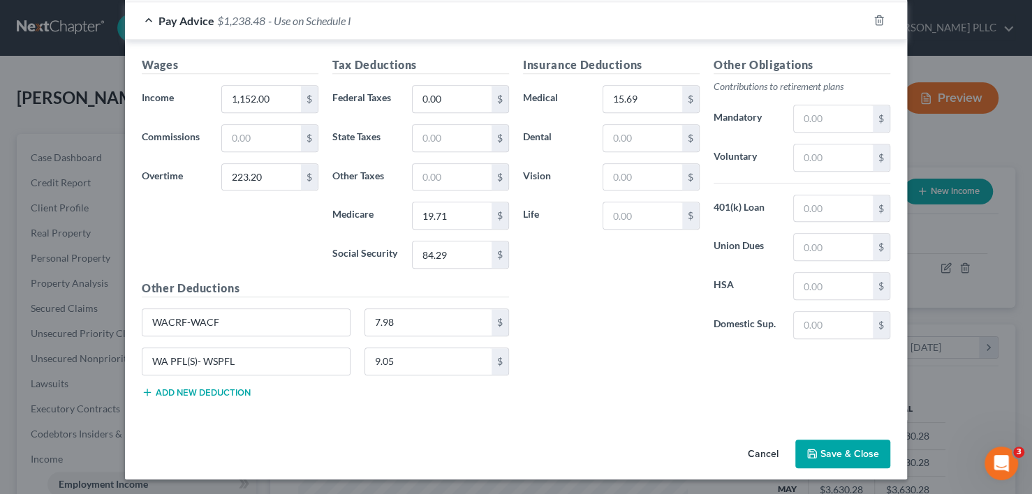
click at [199, 387] on button "Add new deduction" at bounding box center [196, 392] width 109 height 11
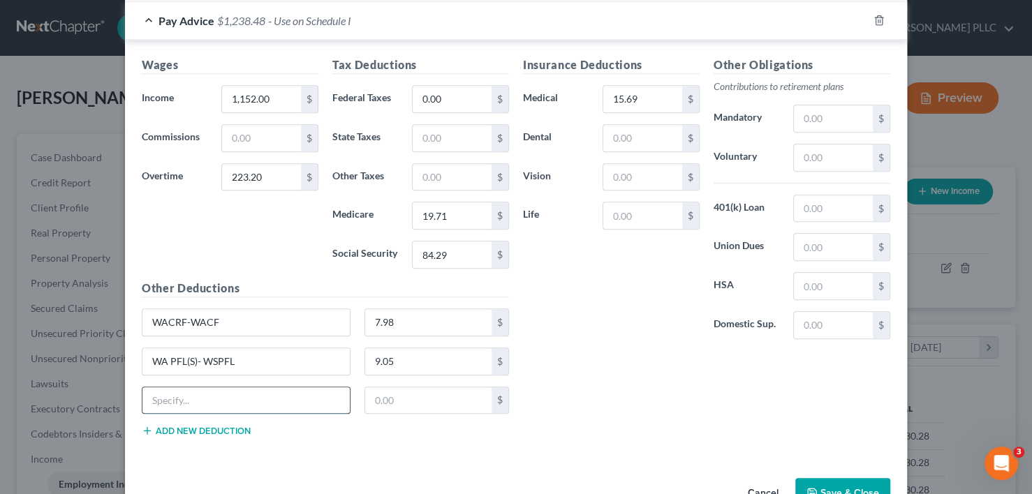
click at [202, 401] on input "text" at bounding box center [245, 400] width 207 height 27
type input "Hospital Indemnity and Voluntary Accident Ins"
click at [416, 403] on input "text" at bounding box center [428, 400] width 127 height 27
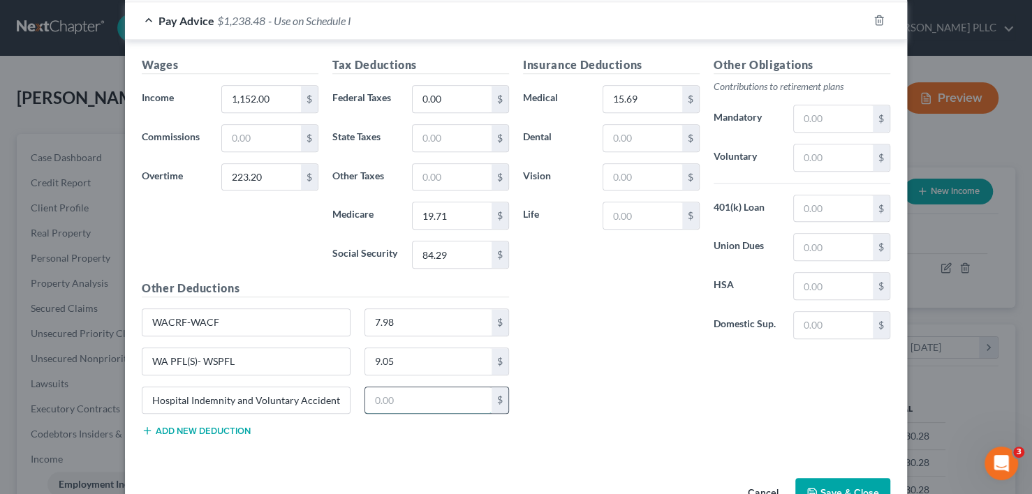
click at [415, 388] on input "text" at bounding box center [428, 400] width 127 height 27
type input "3.92"
click at [669, 317] on div "Insurance Deductions Medical 15.69 $ Dental $ Vision $ Life $" at bounding box center [611, 204] width 191 height 294
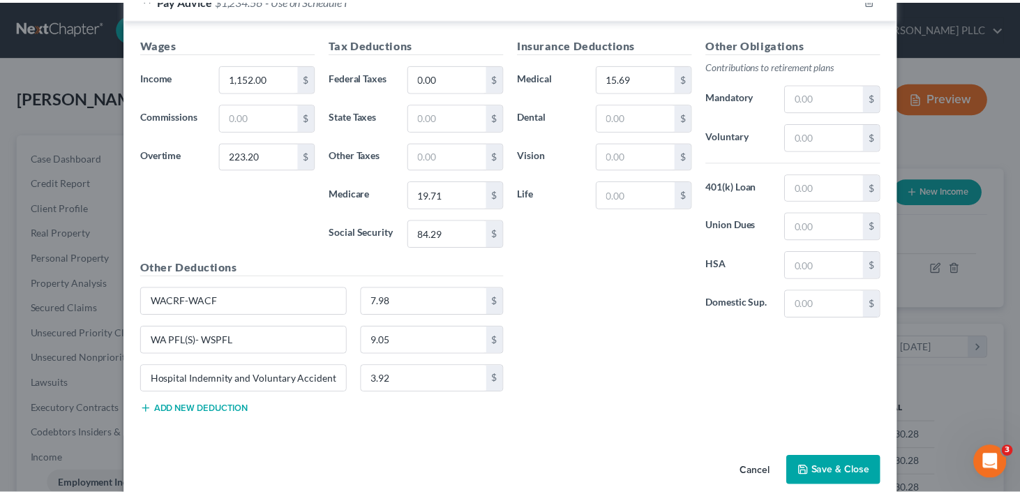
scroll to position [685, 0]
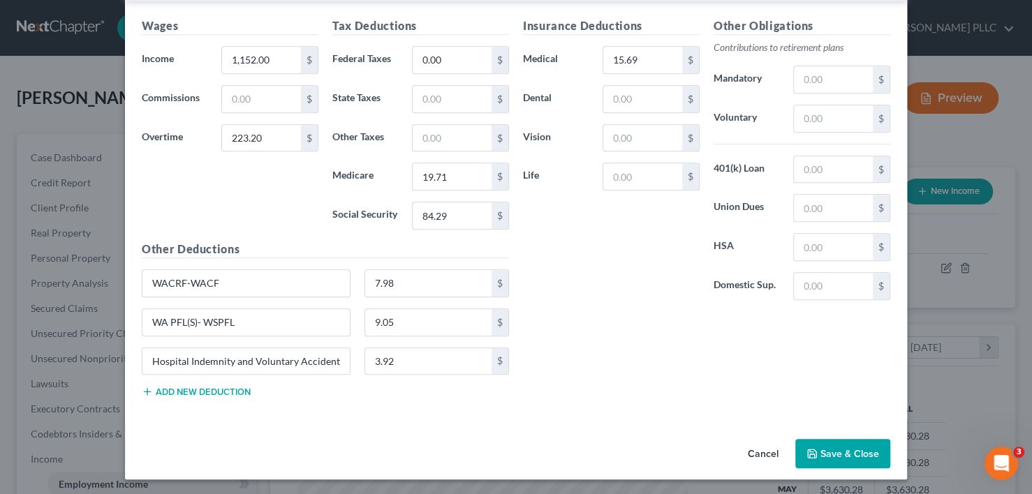
click at [828, 452] on button "Save & Close" at bounding box center [842, 453] width 95 height 29
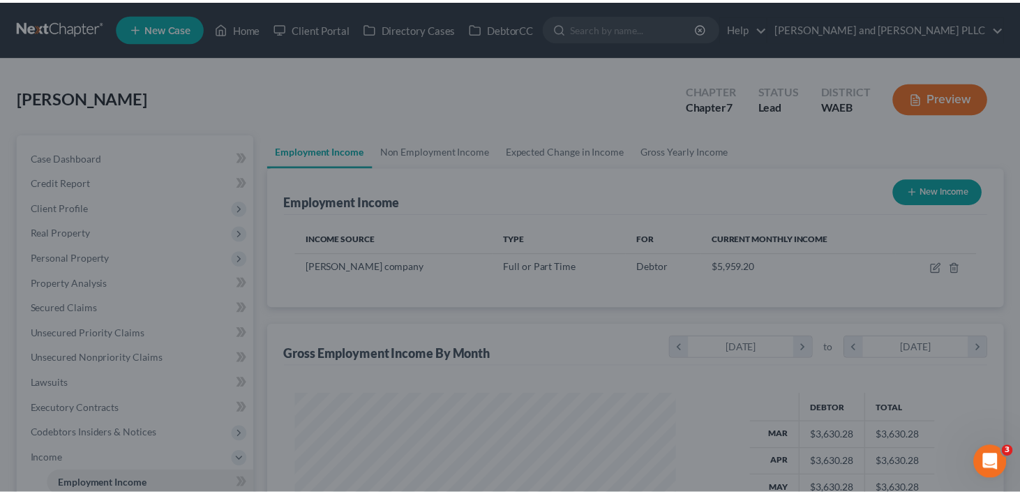
scroll to position [697702, 697537]
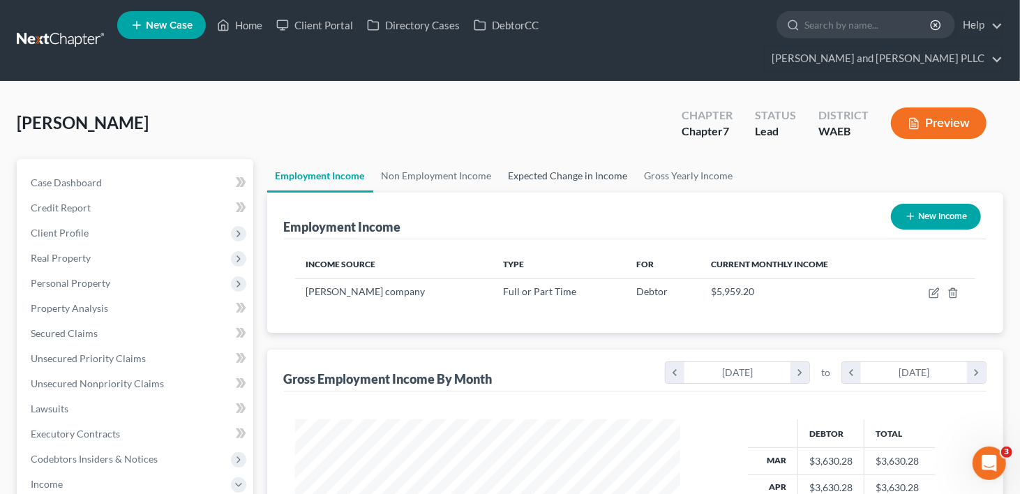
click at [531, 159] on link "Expected Change in Income" at bounding box center [568, 176] width 136 height 34
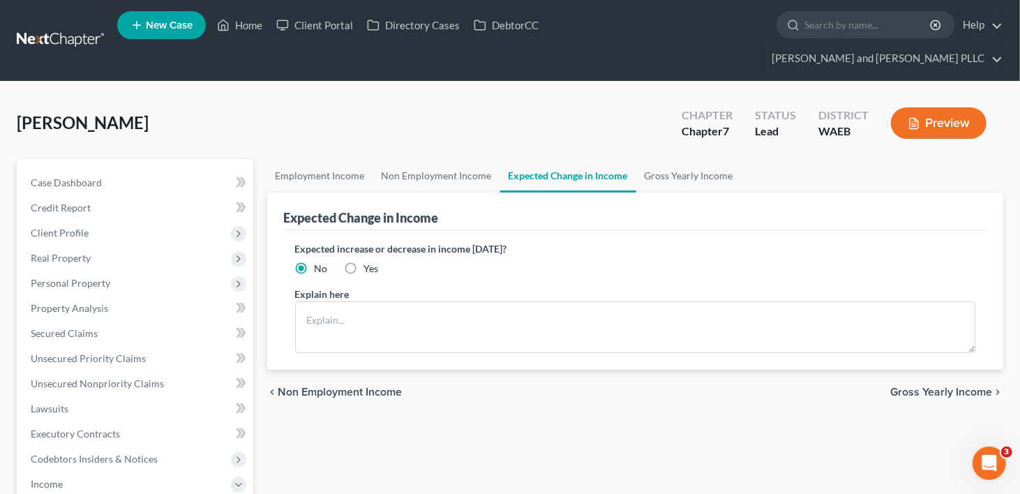
click at [364, 262] on label "Yes" at bounding box center [371, 269] width 15 height 14
click at [370, 262] on input "Yes" at bounding box center [374, 266] width 9 height 9
radio input "true"
click at [318, 302] on textarea at bounding box center [635, 328] width 681 height 52
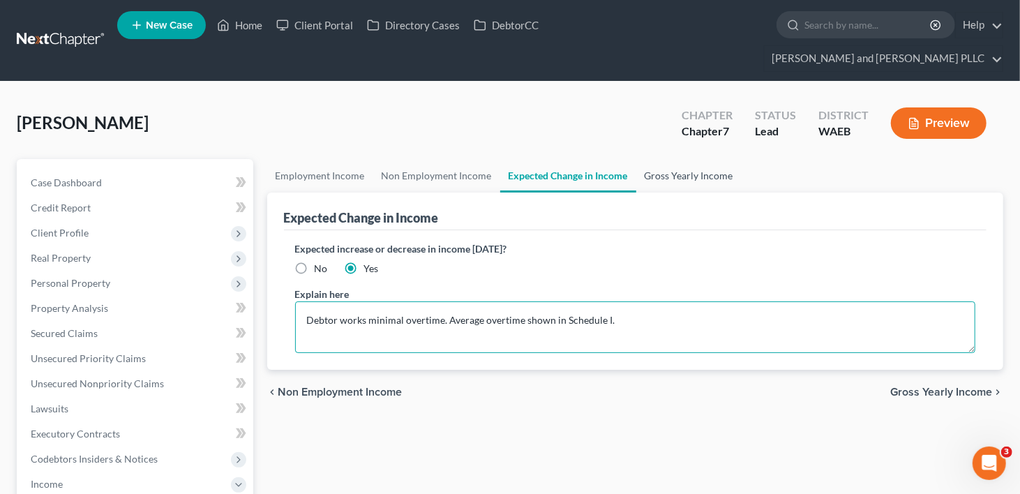
type textarea "Debtor works minimal overtime. Average overtime shown in Schedule I."
click at [658, 159] on link "Gross Yearly Income" at bounding box center [689, 176] width 105 height 34
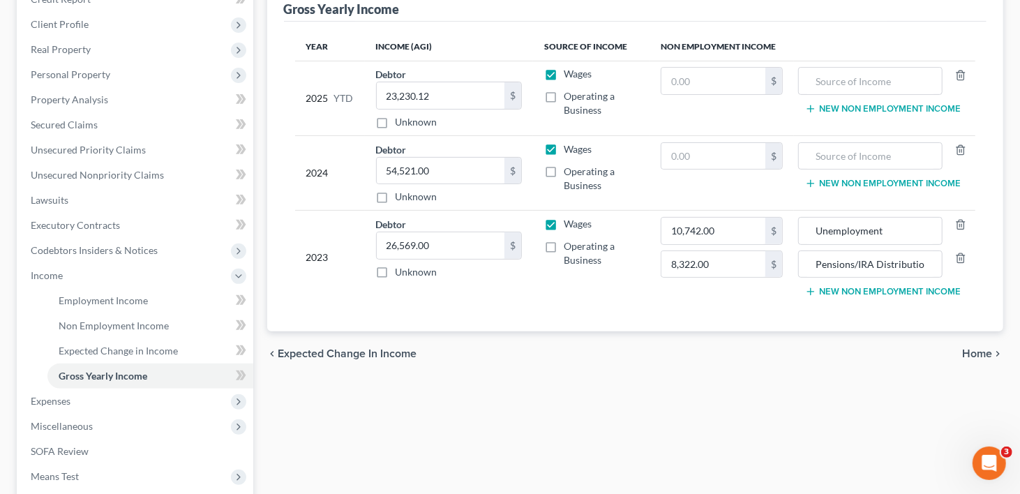
scroll to position [209, 0]
click at [37, 394] on span "Expenses" at bounding box center [51, 400] width 40 height 12
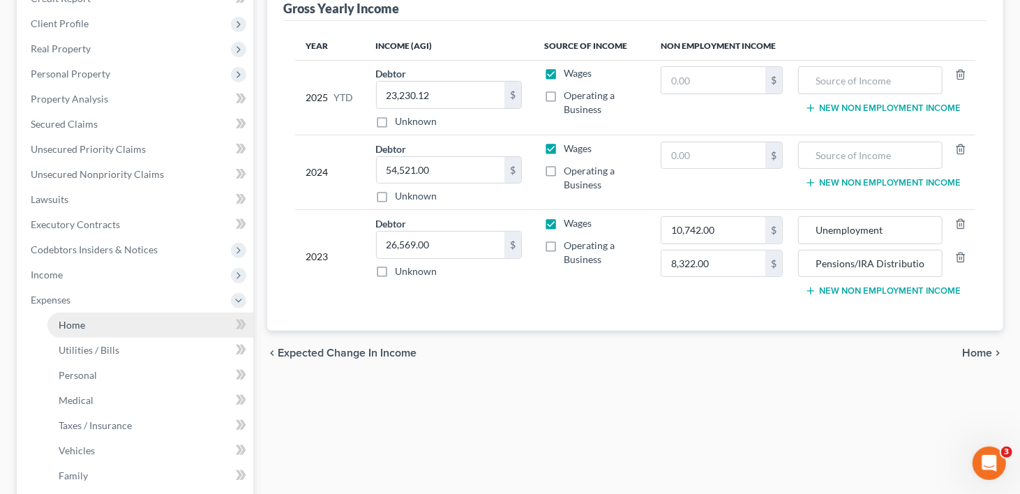
click at [80, 319] on span "Home" at bounding box center [72, 325] width 27 height 12
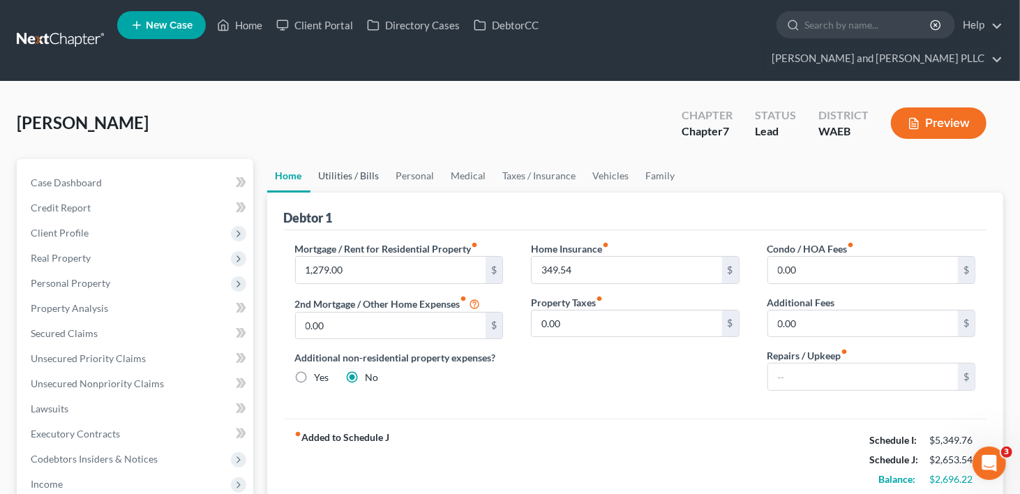
click at [366, 159] on link "Utilities / Bills" at bounding box center [349, 176] width 77 height 34
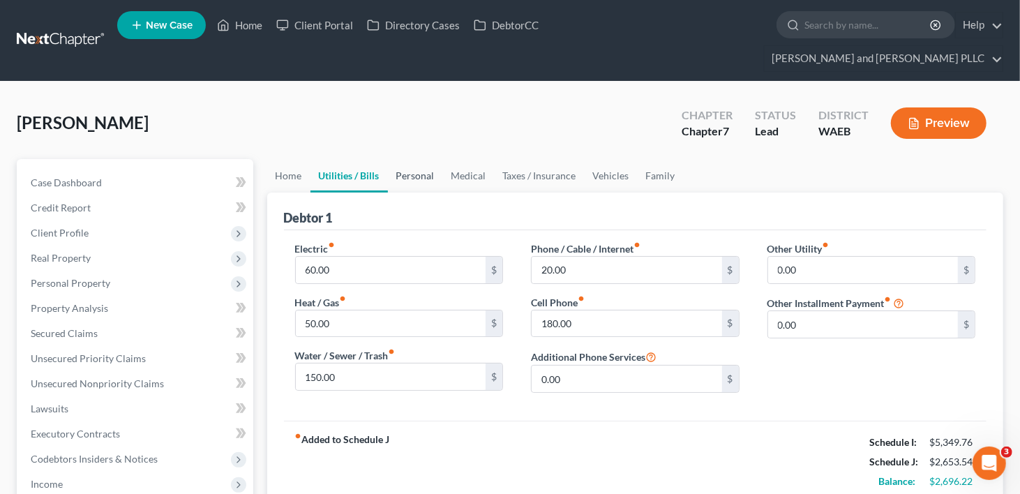
click at [415, 159] on link "Personal" at bounding box center [415, 176] width 55 height 34
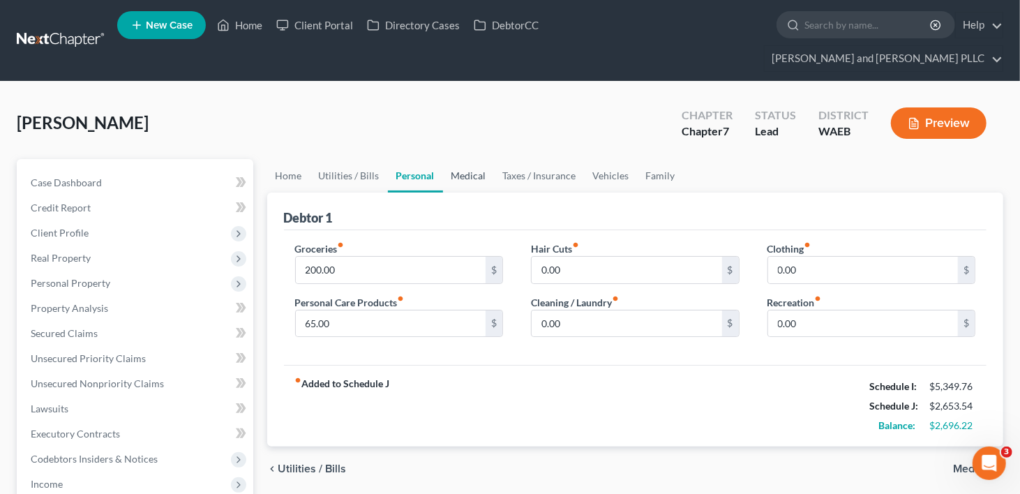
click at [465, 159] on link "Medical" at bounding box center [469, 176] width 52 height 34
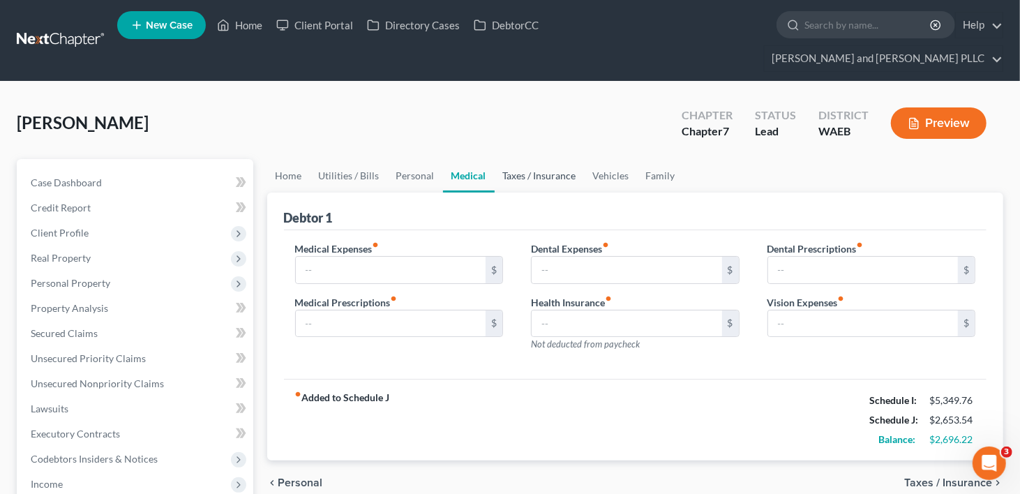
click at [530, 159] on link "Taxes / Insurance" at bounding box center [540, 176] width 90 height 34
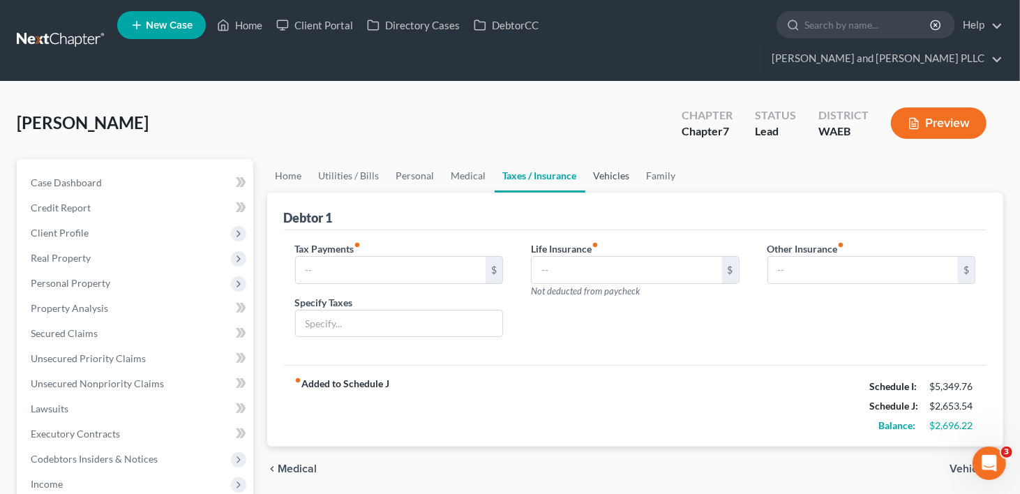
click at [614, 159] on link "Vehicles" at bounding box center [612, 176] width 53 height 34
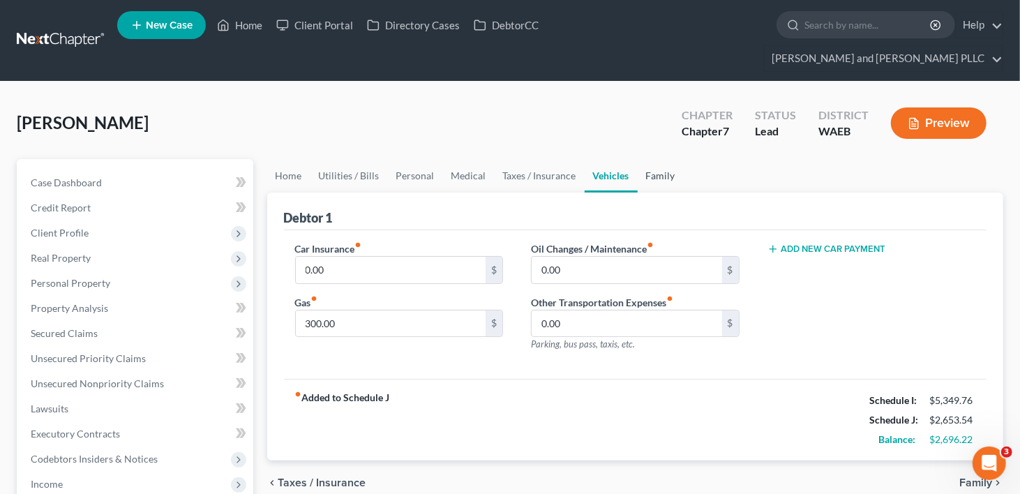
click at [652, 159] on link "Family" at bounding box center [661, 176] width 46 height 34
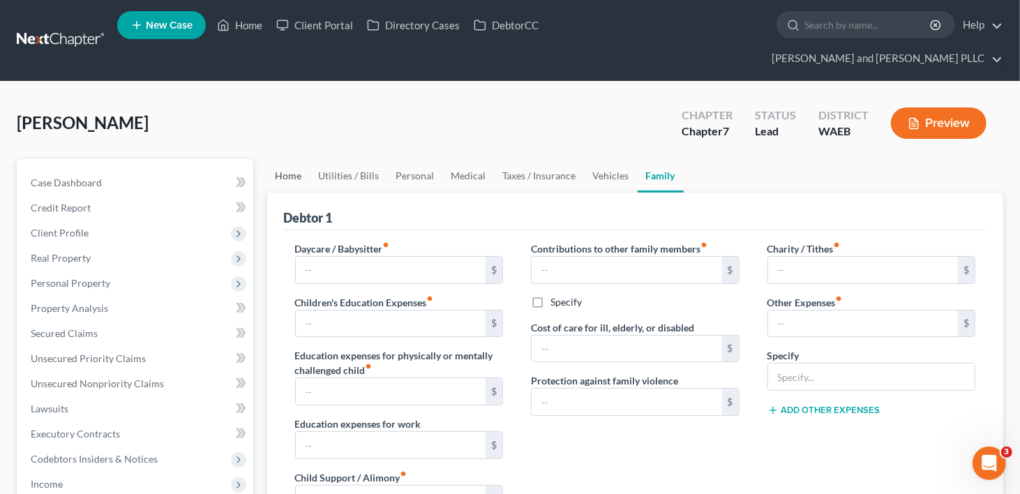
click at [290, 159] on link "Home" at bounding box center [288, 176] width 43 height 34
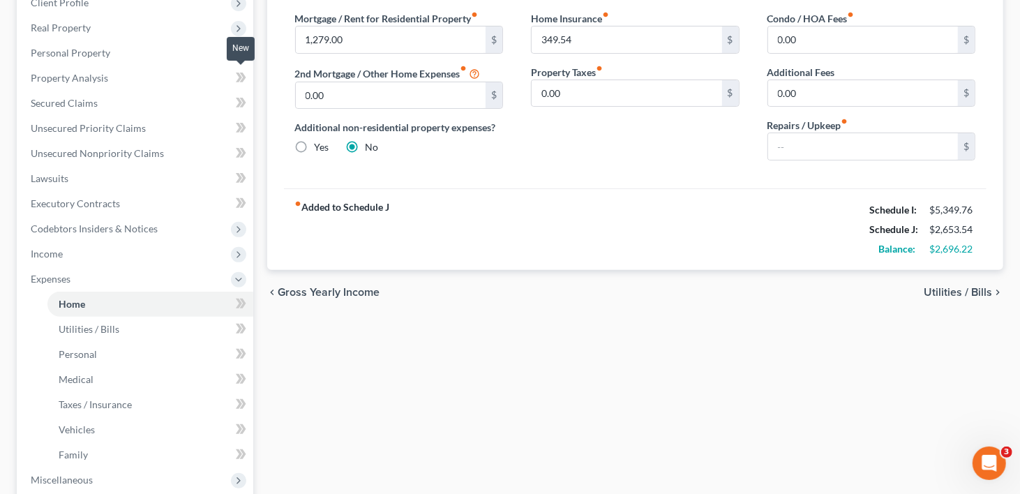
scroll to position [349, 0]
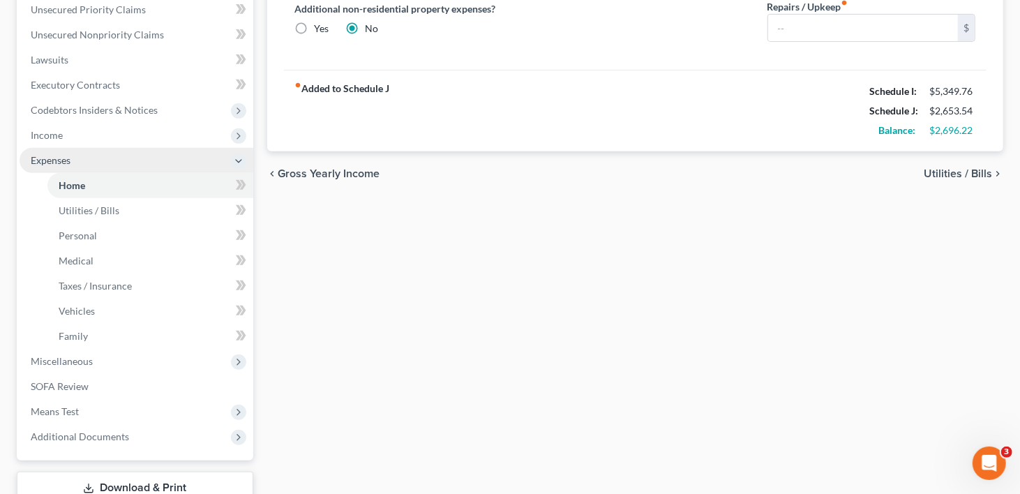
click at [45, 148] on span "Expenses" at bounding box center [137, 160] width 234 height 25
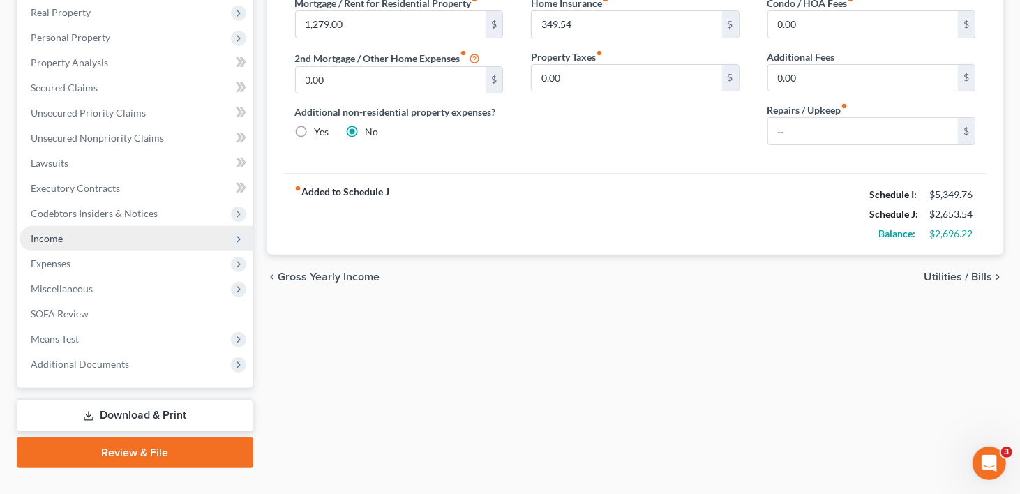
click at [53, 232] on span "Income" at bounding box center [47, 238] width 32 height 12
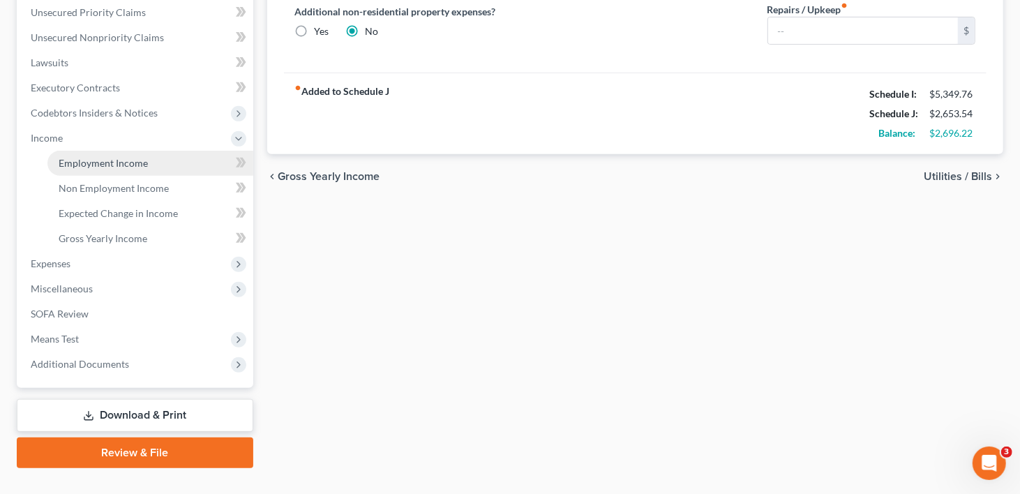
click at [91, 157] on span "Employment Income" at bounding box center [103, 163] width 89 height 12
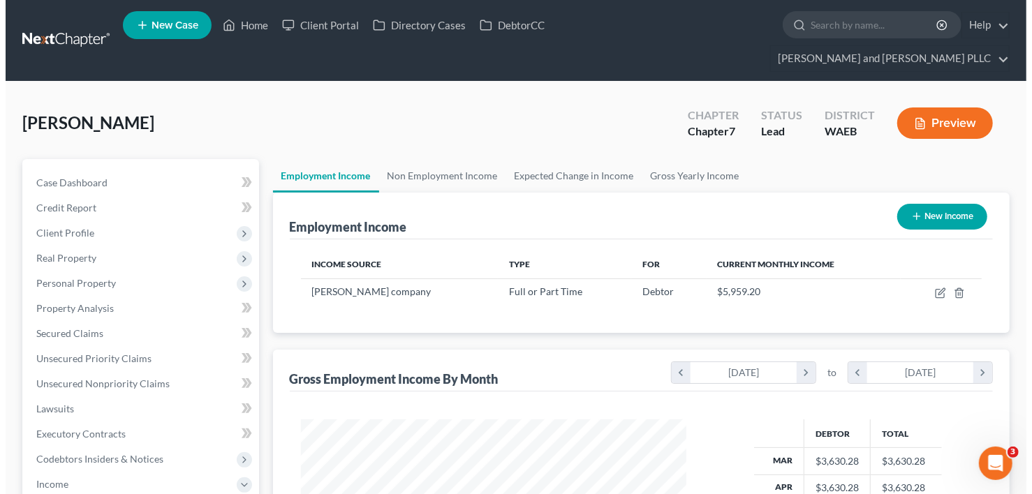
scroll to position [248, 414]
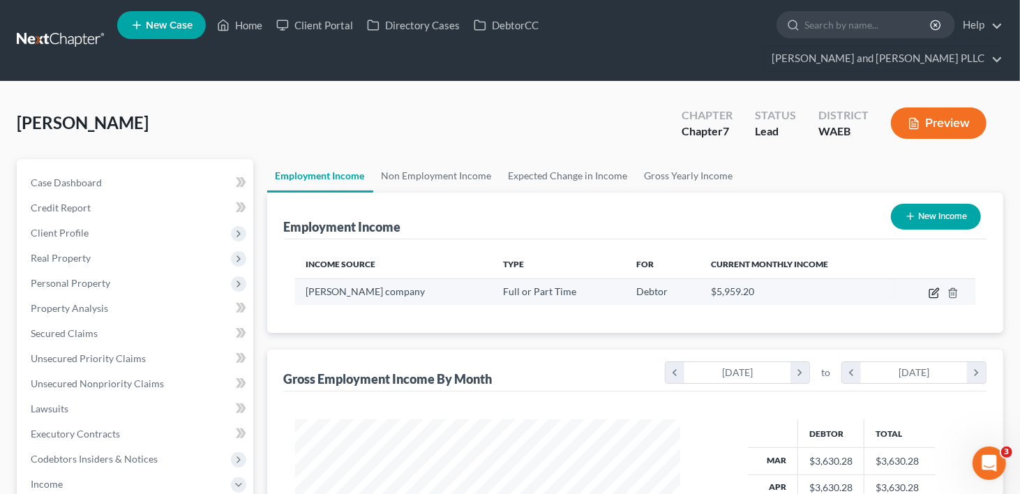
click at [937, 288] on icon "button" at bounding box center [934, 293] width 11 height 11
select select "0"
select select "50"
select select "3"
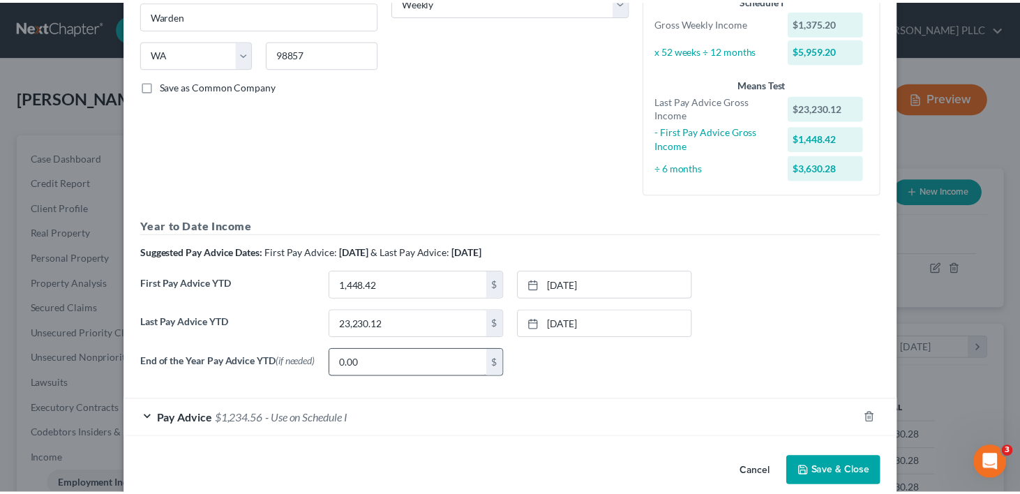
scroll to position [269, 0]
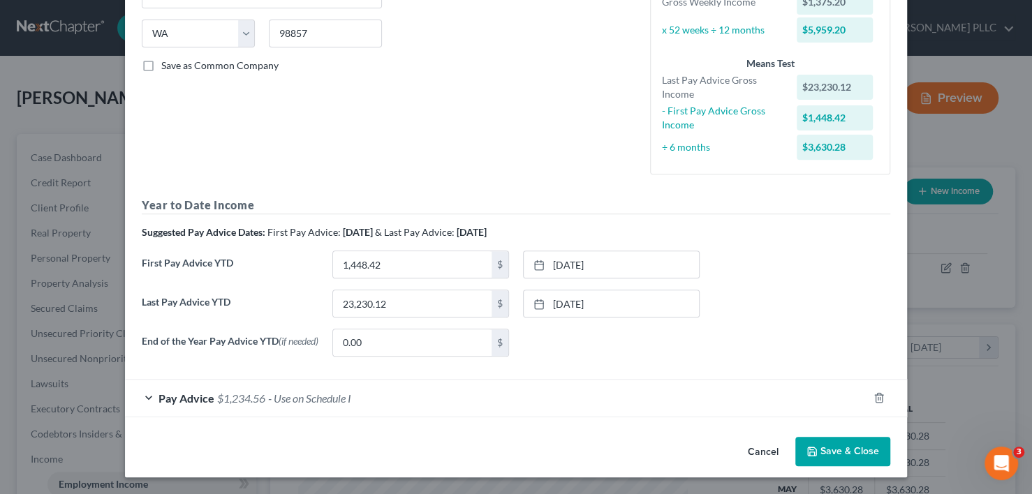
click at [815, 442] on button "Save & Close" at bounding box center [842, 451] width 95 height 29
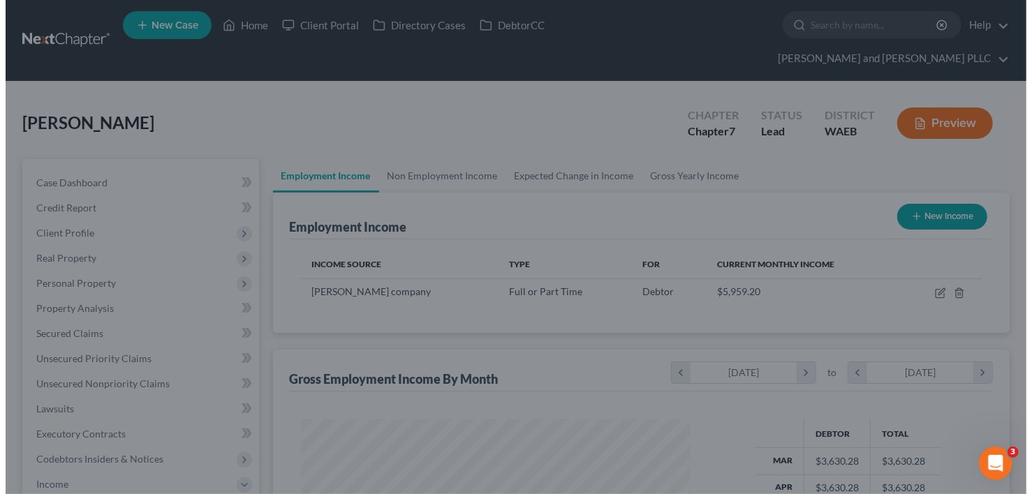
scroll to position [697702, 697537]
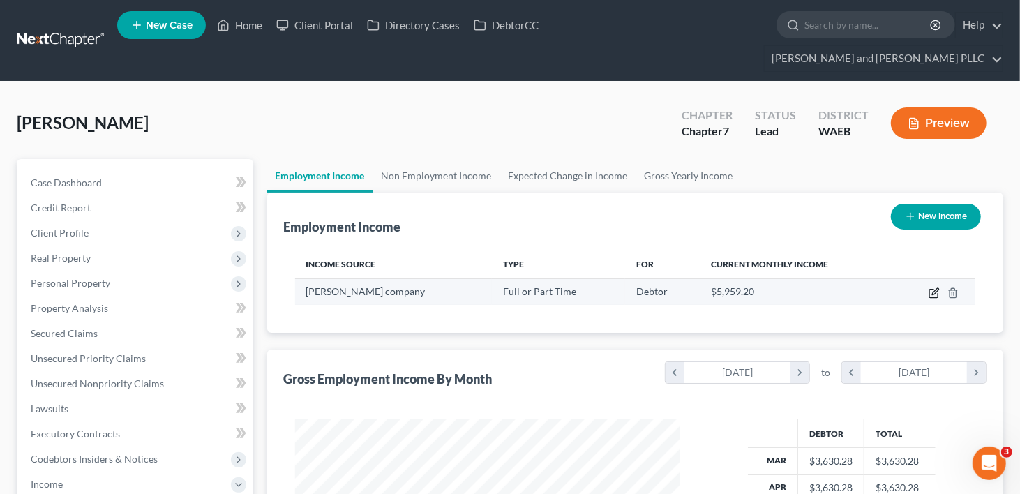
click at [934, 288] on icon "button" at bounding box center [935, 291] width 6 height 6
select select "0"
select select "50"
select select "3"
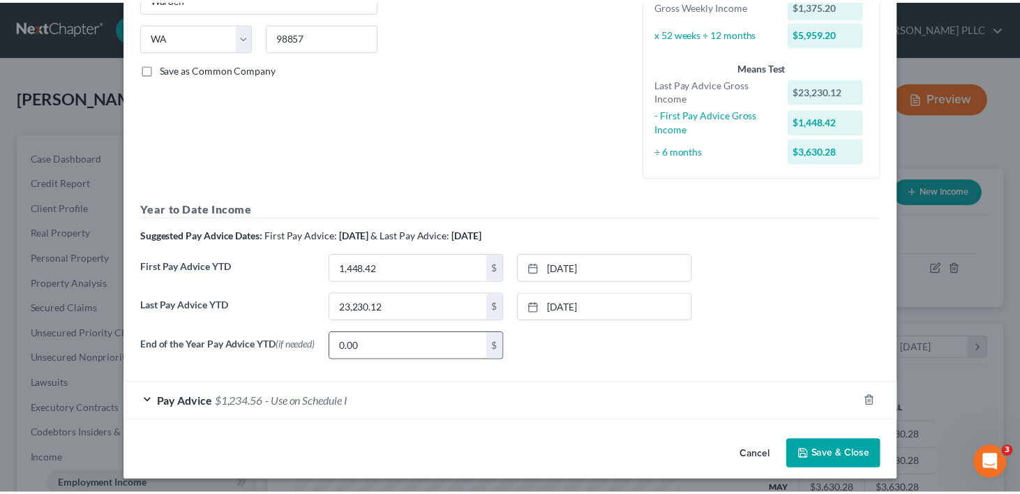
scroll to position [269, 0]
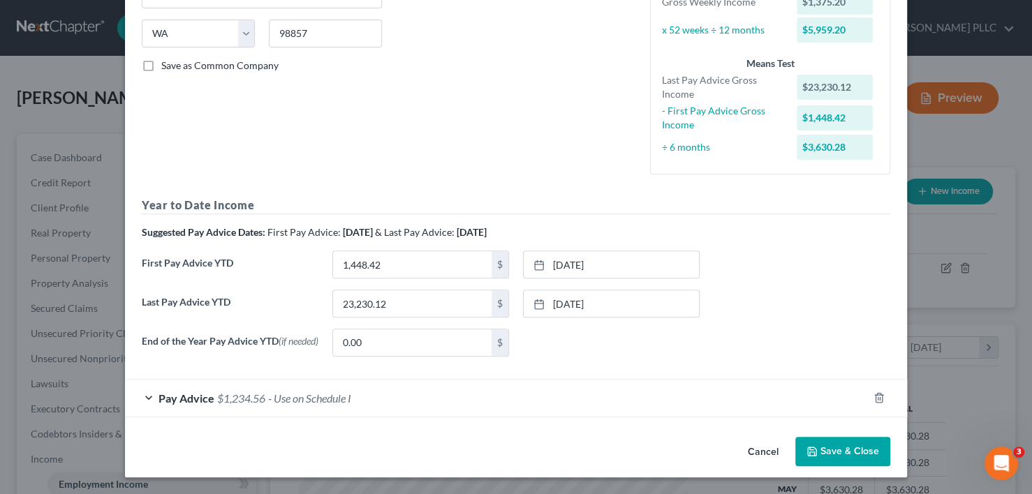
drag, startPoint x: 840, startPoint y: 453, endPoint x: 833, endPoint y: 451, distance: 7.3
click at [840, 456] on button "Save & Close" at bounding box center [842, 451] width 95 height 29
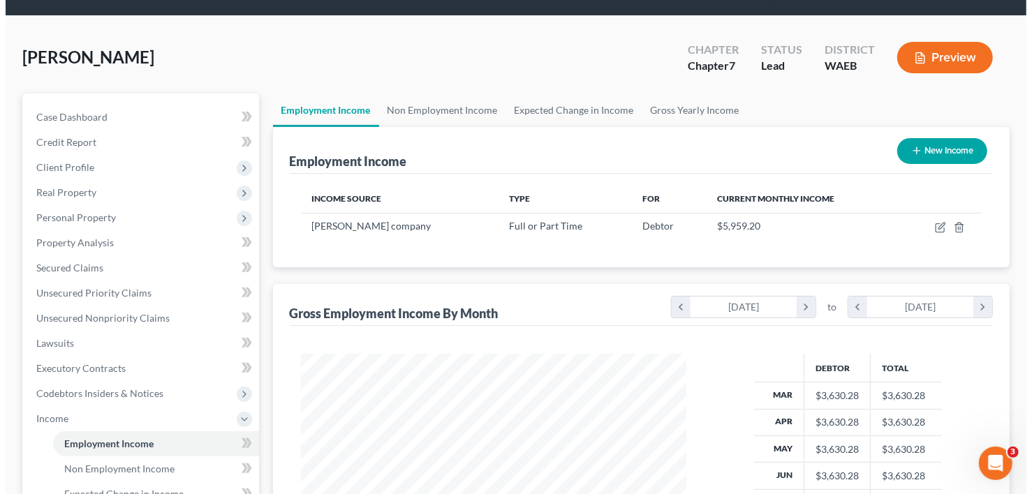
scroll to position [140, 0]
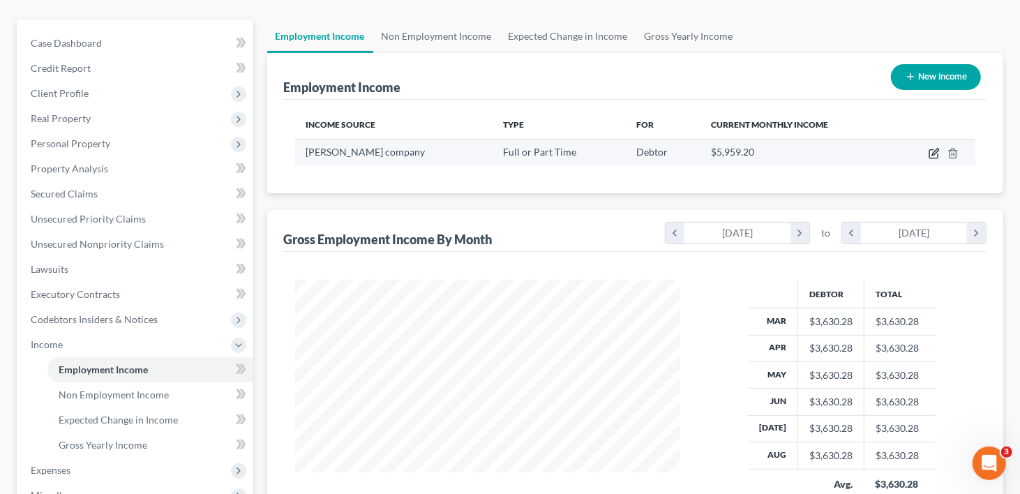
click at [935, 149] on icon "button" at bounding box center [935, 152] width 6 height 6
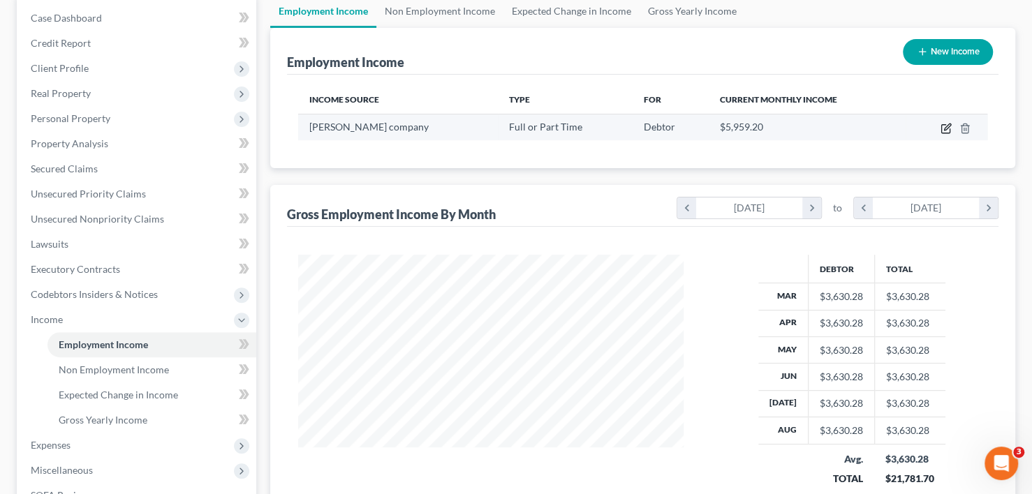
select select "0"
select select "50"
select select "3"
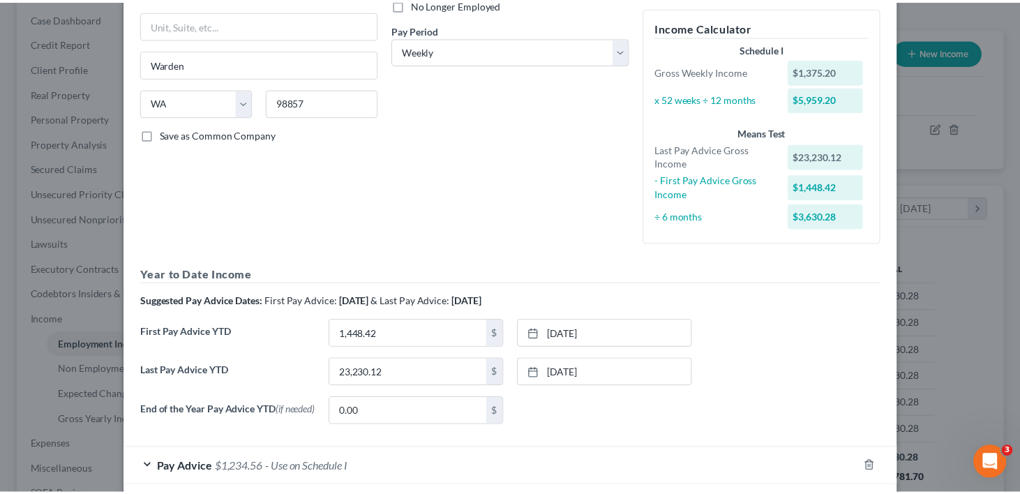
scroll to position [269, 0]
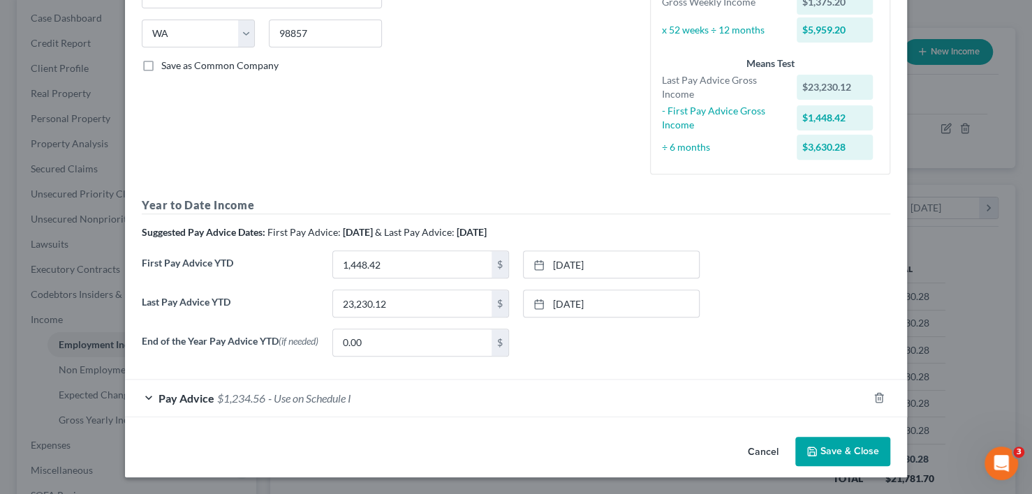
click at [849, 445] on button "Save & Close" at bounding box center [842, 451] width 95 height 29
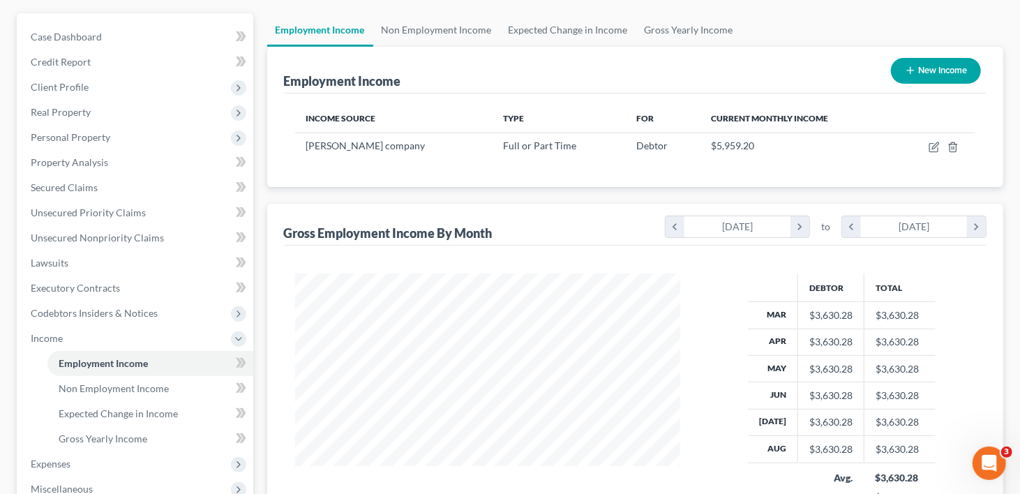
scroll to position [137, 0]
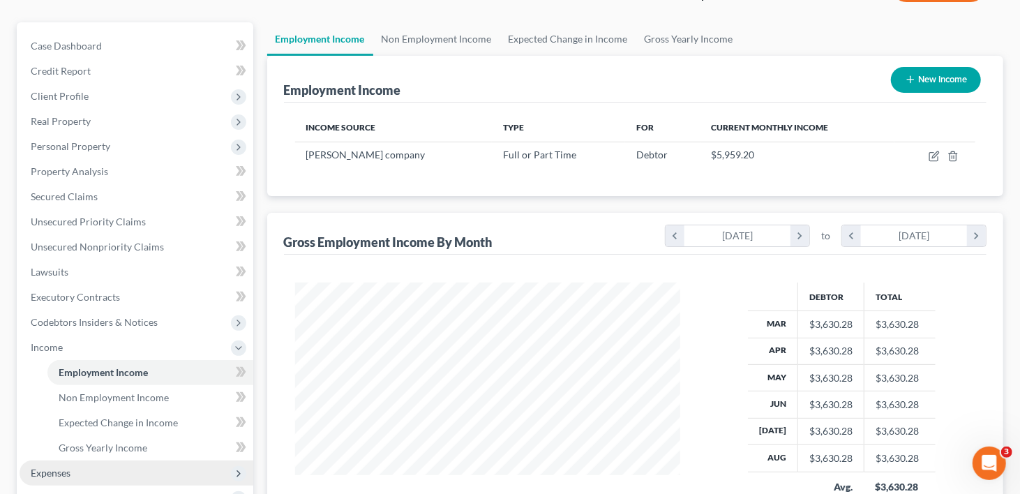
click at [45, 467] on span "Expenses" at bounding box center [51, 473] width 40 height 12
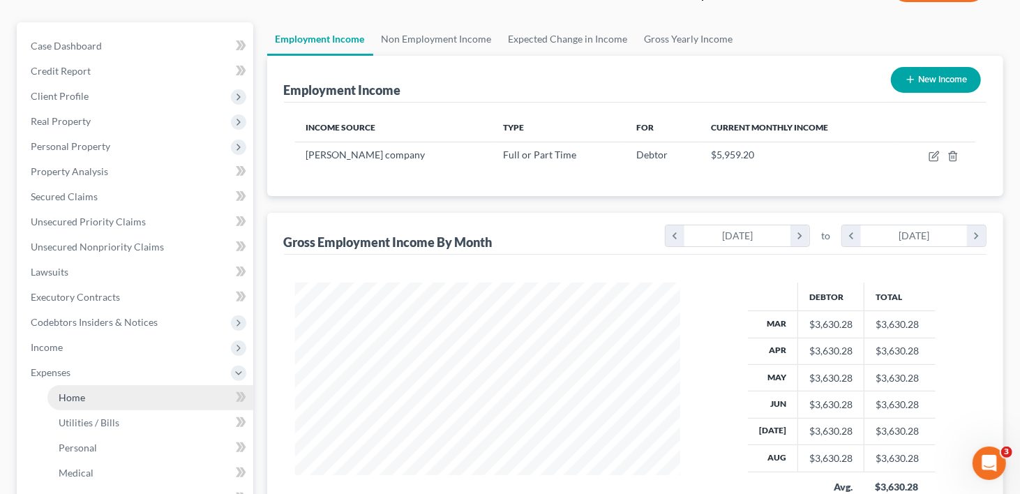
click at [79, 392] on span "Home" at bounding box center [72, 398] width 27 height 12
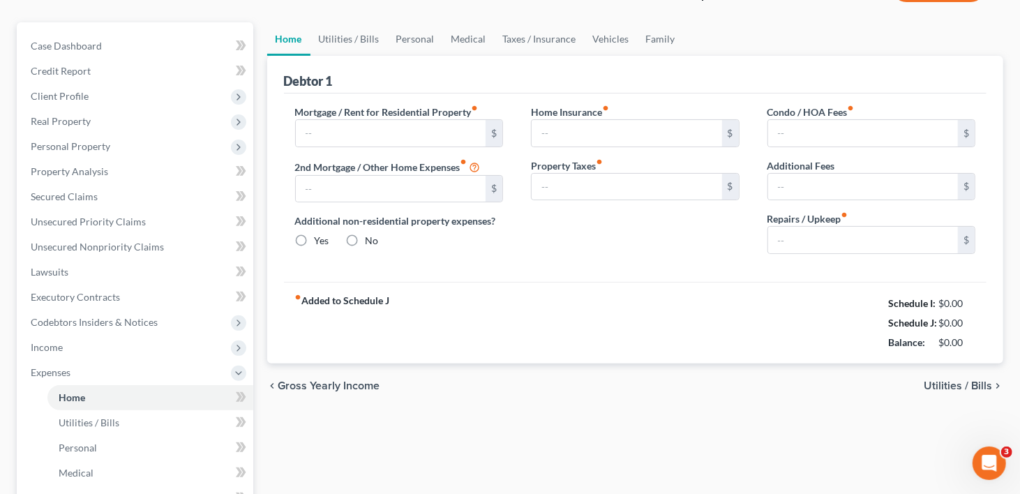
scroll to position [26, 0]
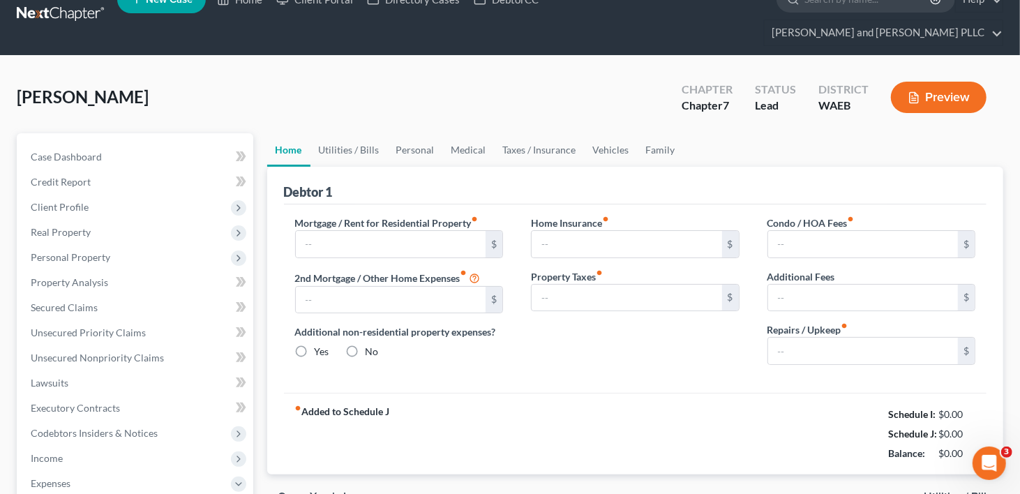
type input "1,279.00"
type input "0.00"
radio input "true"
type input "349.54"
type input "0.00"
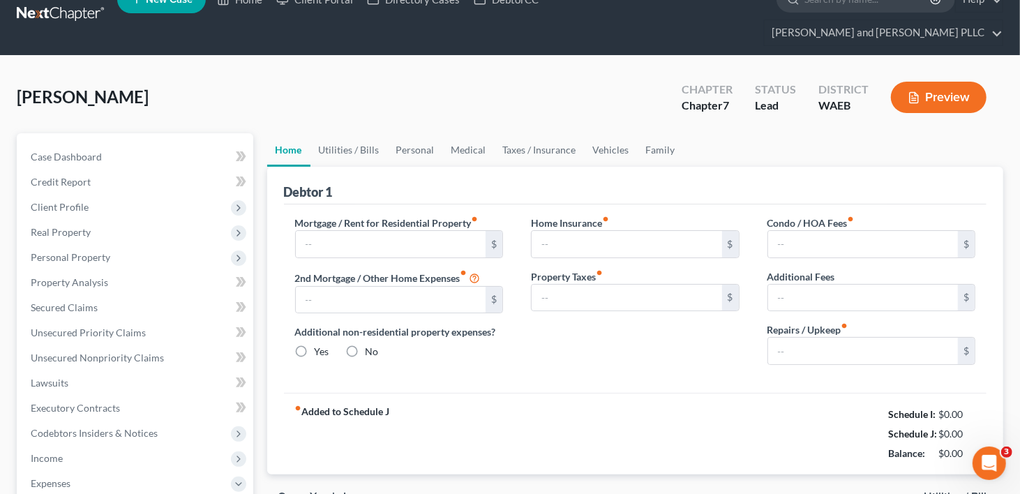
type input "0.00"
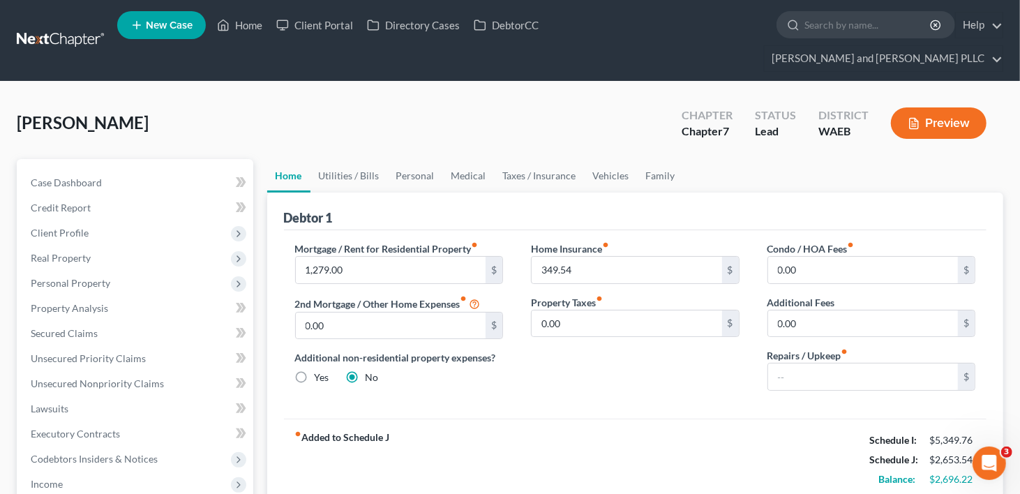
scroll to position [0, 0]
click at [356, 159] on link "Utilities / Bills" at bounding box center [349, 176] width 77 height 34
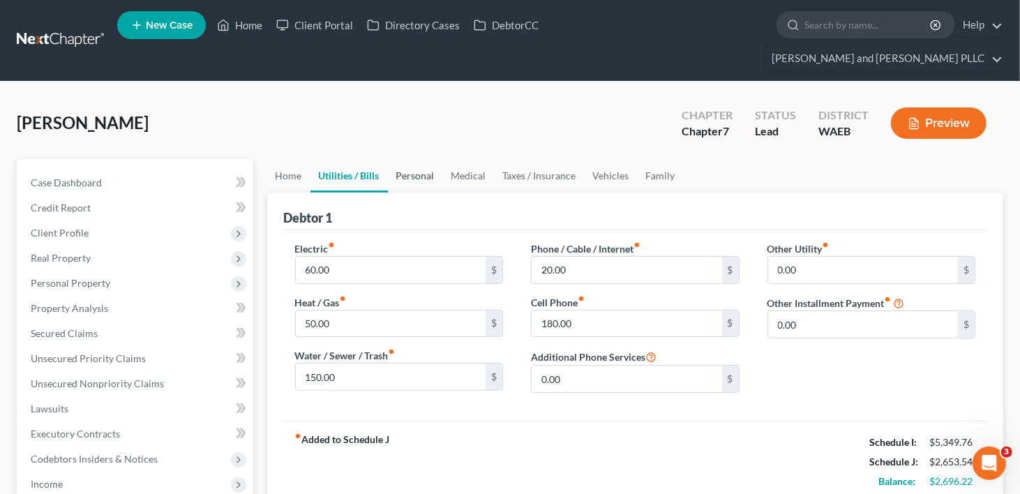
click at [418, 159] on link "Personal" at bounding box center [415, 176] width 55 height 34
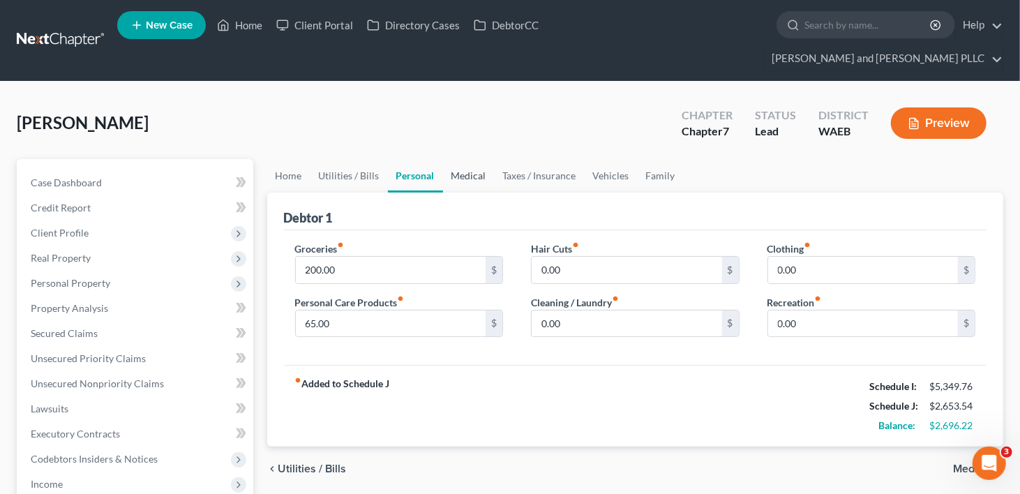
click at [468, 159] on link "Medical" at bounding box center [469, 176] width 52 height 34
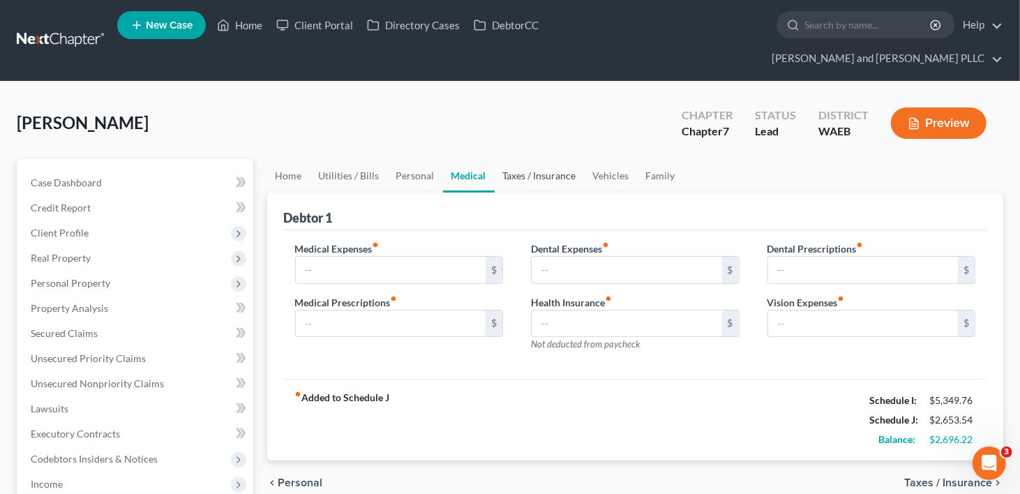
click at [523, 159] on link "Taxes / Insurance" at bounding box center [540, 176] width 90 height 34
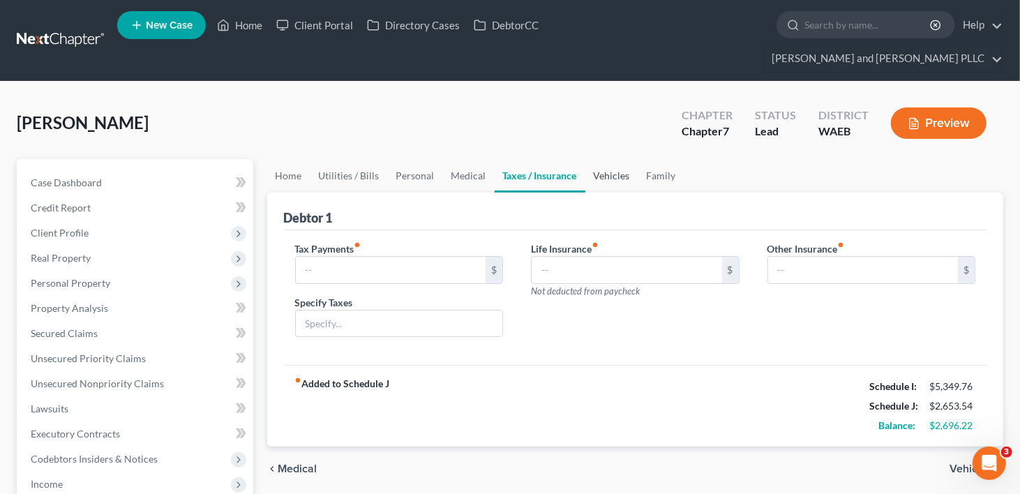
click at [605, 159] on link "Vehicles" at bounding box center [612, 176] width 53 height 34
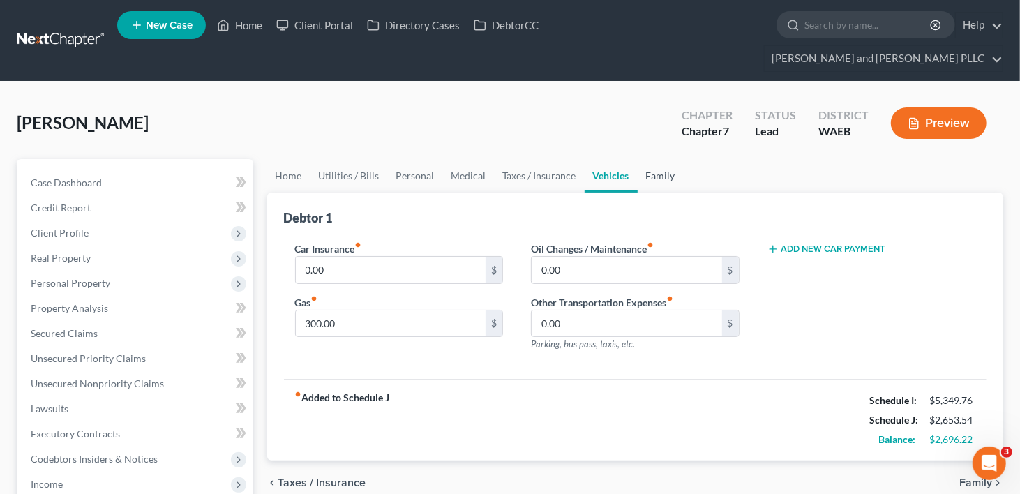
click at [644, 159] on link "Family" at bounding box center [661, 176] width 46 height 34
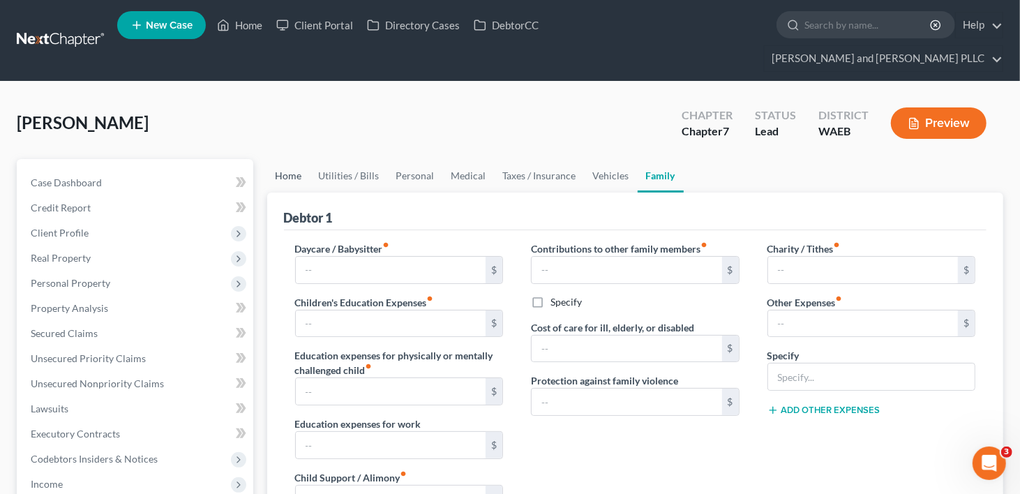
click at [287, 159] on link "Home" at bounding box center [288, 176] width 43 height 34
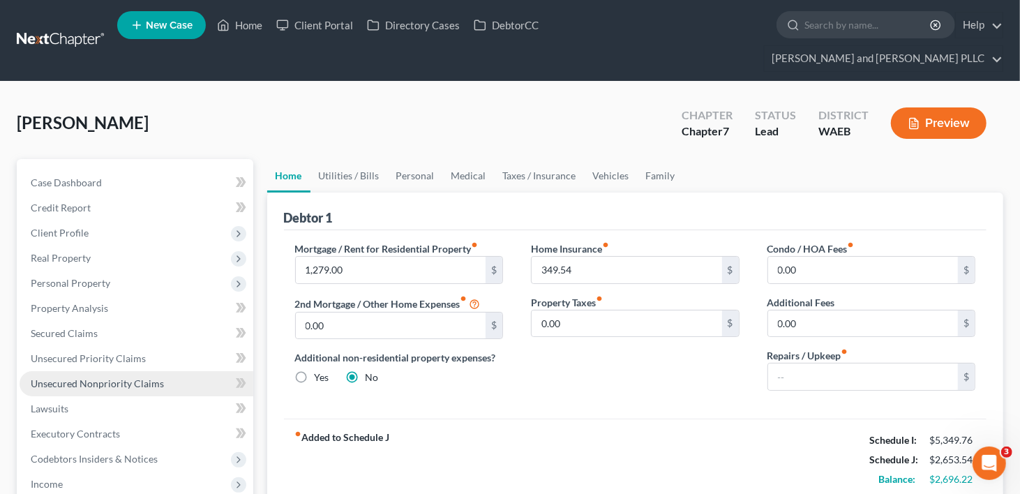
scroll to position [279, 0]
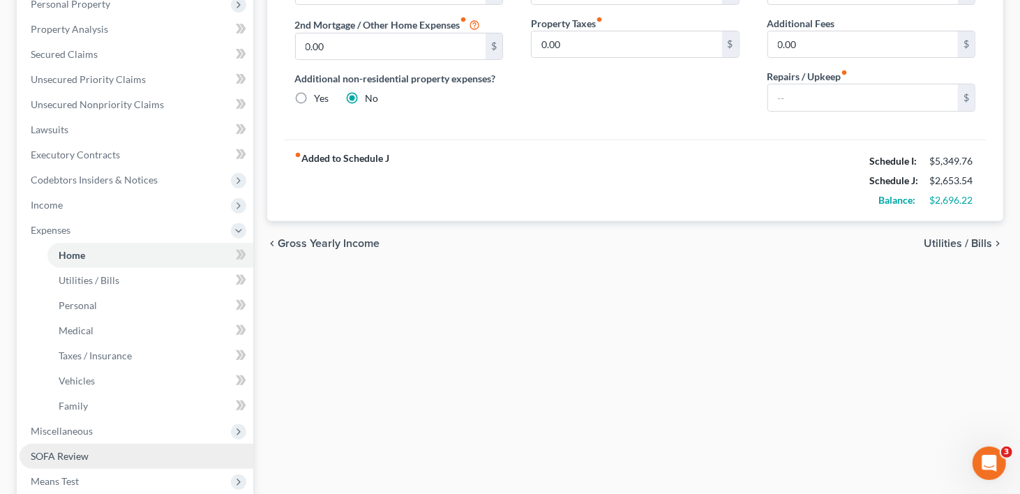
drag, startPoint x: 63, startPoint y: 452, endPoint x: 117, endPoint y: 439, distance: 55.9
click at [63, 475] on span "Means Test" at bounding box center [55, 481] width 48 height 12
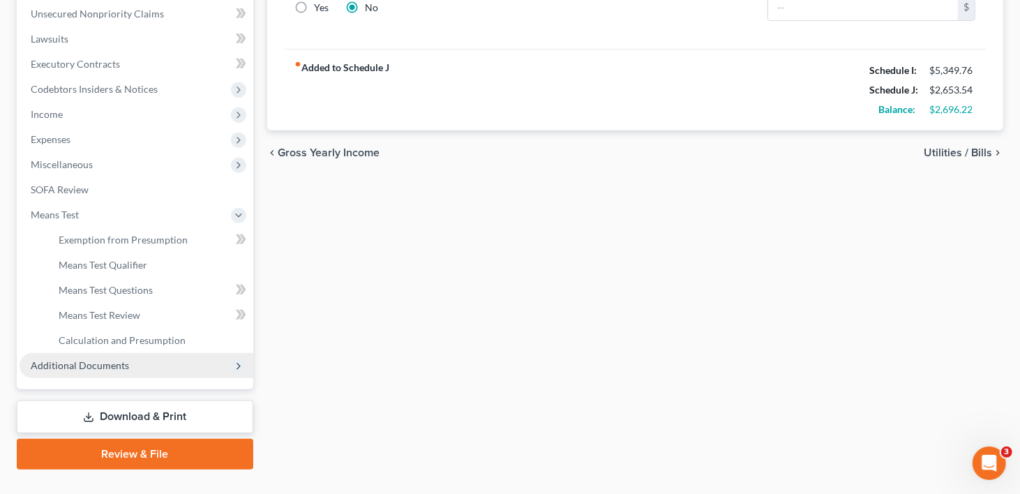
scroll to position [371, 0]
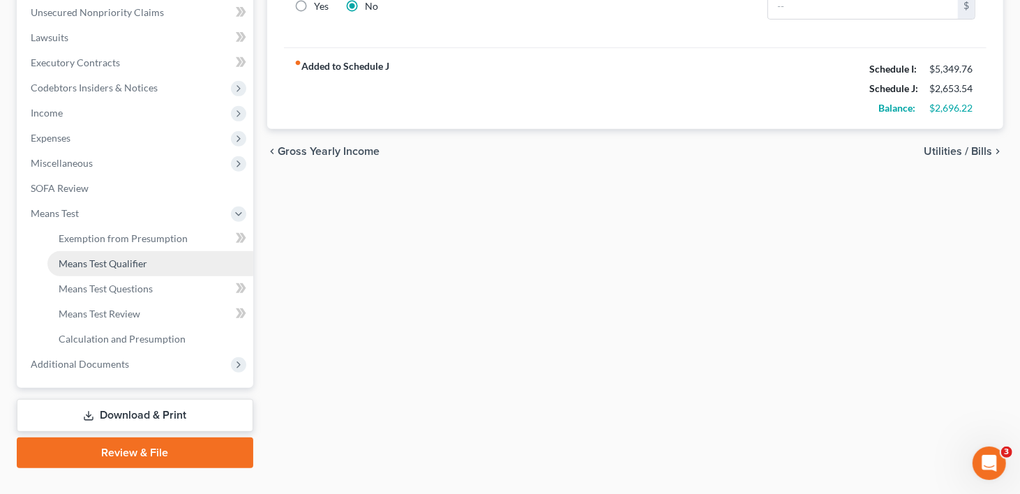
click at [116, 258] on span "Means Test Qualifier" at bounding box center [103, 264] width 89 height 12
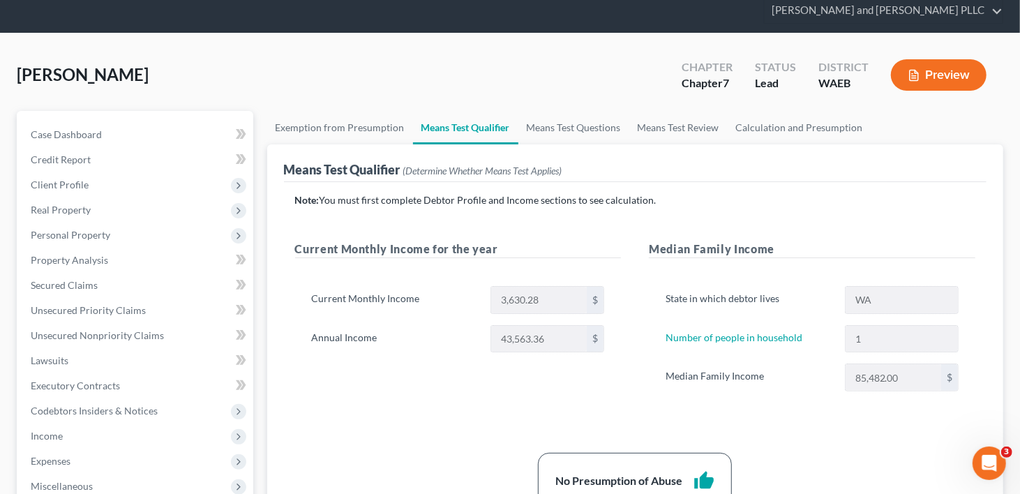
scroll to position [70, 0]
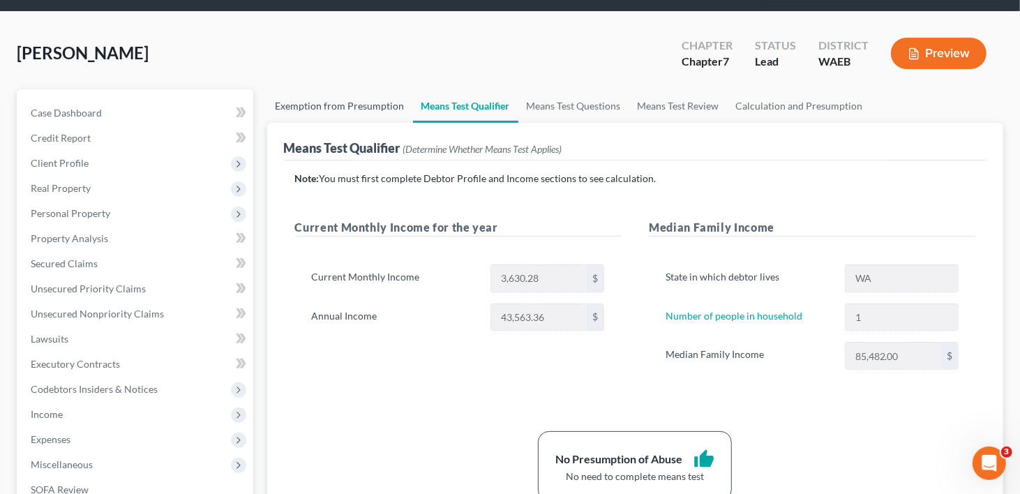
click at [327, 89] on link "Exemption from Presumption" at bounding box center [340, 106] width 146 height 34
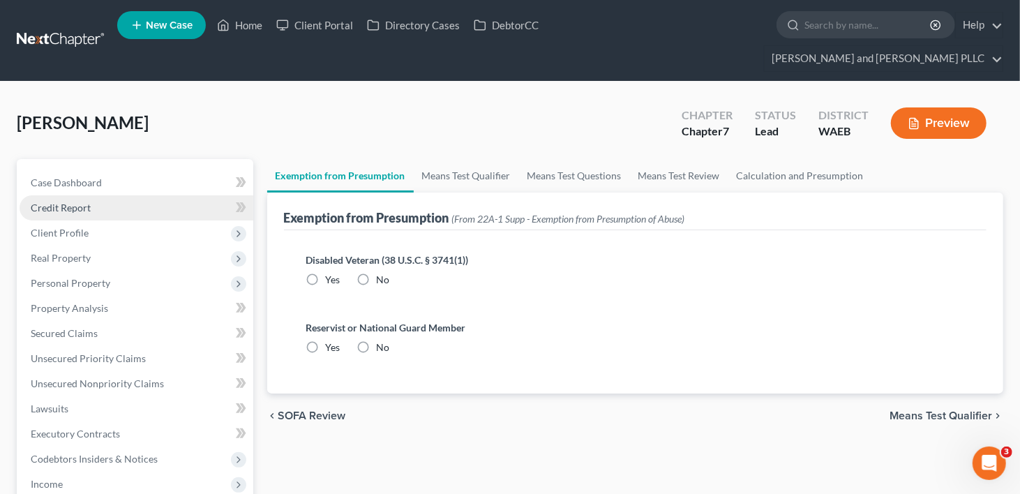
click at [84, 195] on link "Credit Report" at bounding box center [137, 207] width 234 height 25
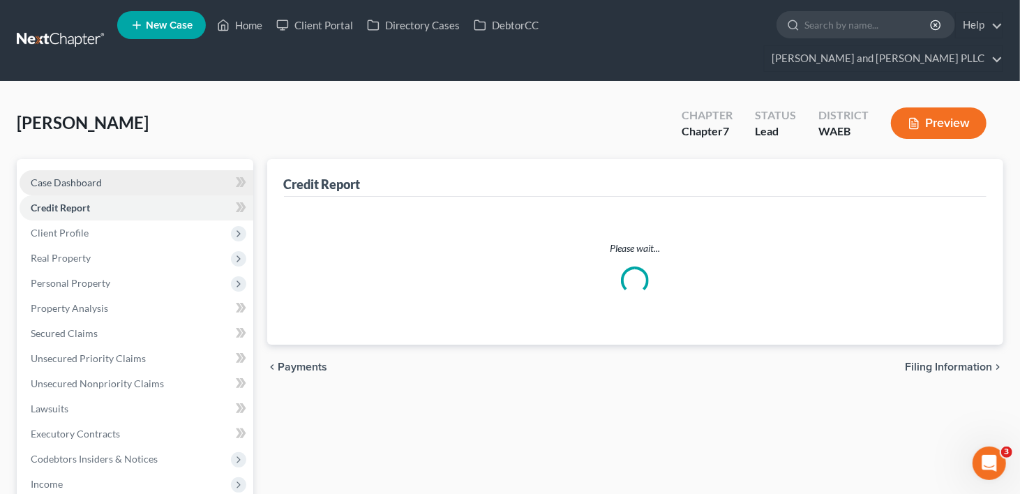
click at [83, 177] on span "Case Dashboard" at bounding box center [66, 183] width 71 height 12
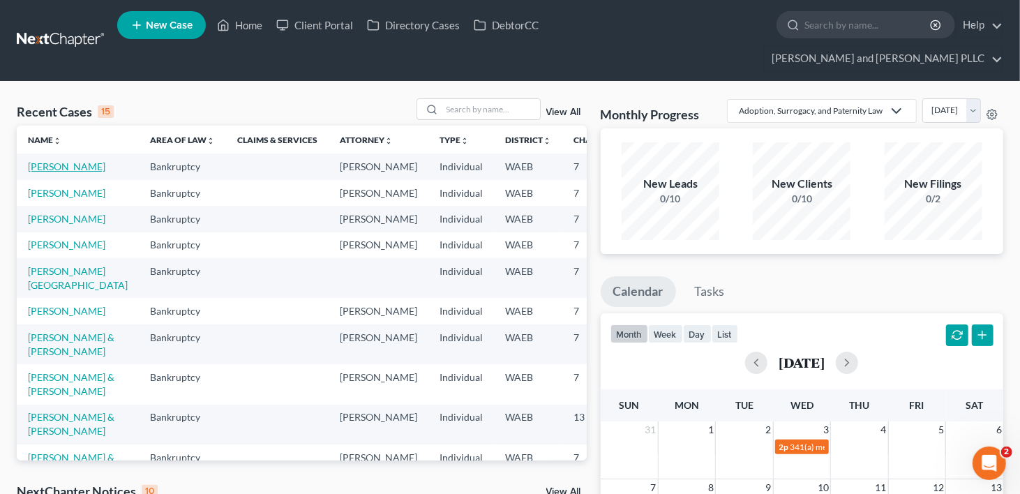
click at [36, 161] on link "Olsen, Jessica" at bounding box center [66, 167] width 77 height 12
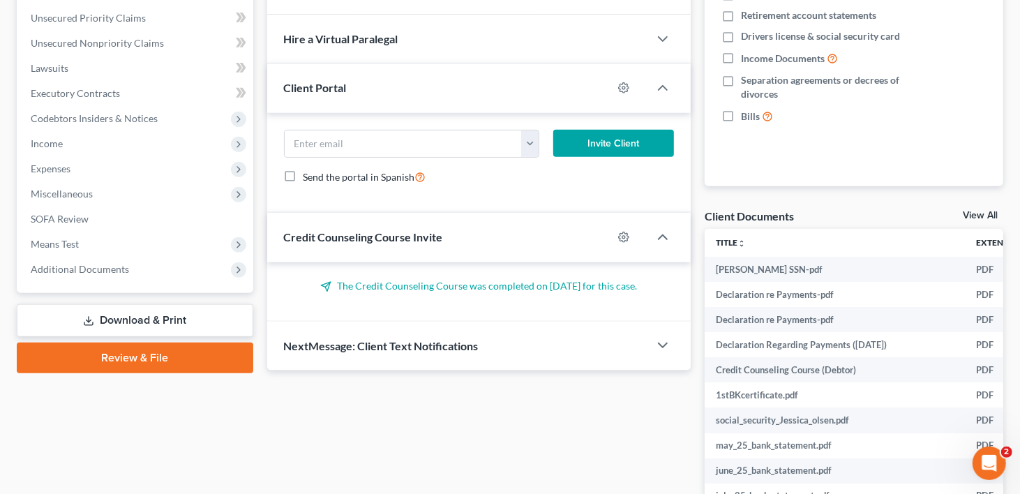
scroll to position [403, 0]
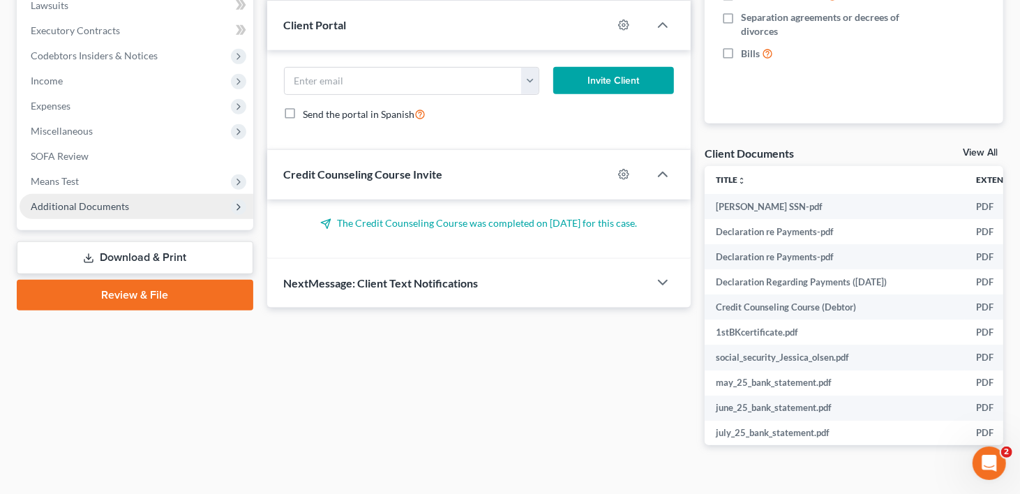
click at [109, 200] on span "Additional Documents" at bounding box center [80, 206] width 98 height 12
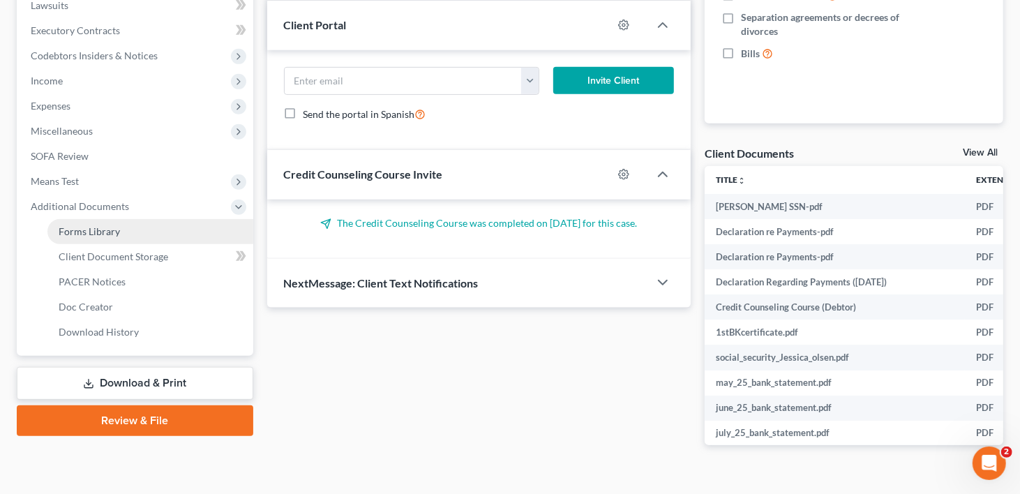
click at [114, 225] on span "Forms Library" at bounding box center [89, 231] width 61 height 12
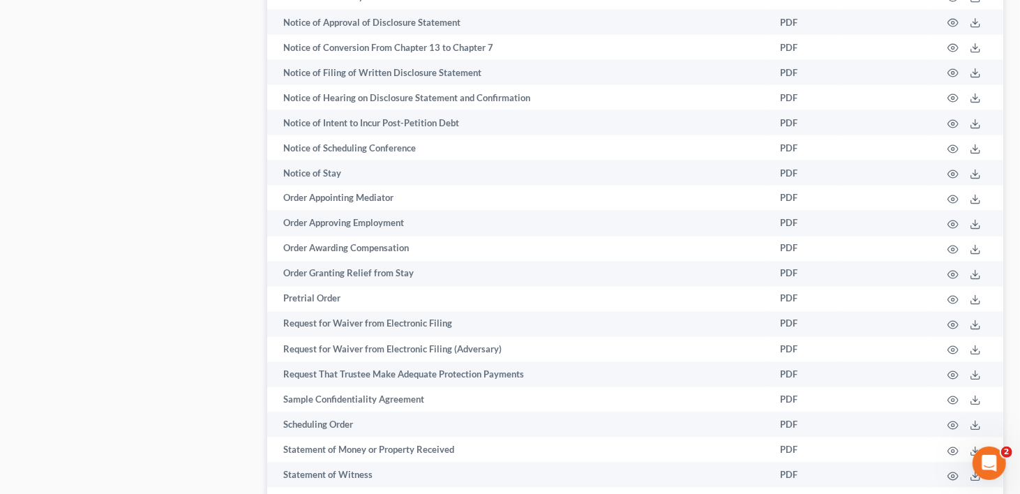
scroll to position [1572, 0]
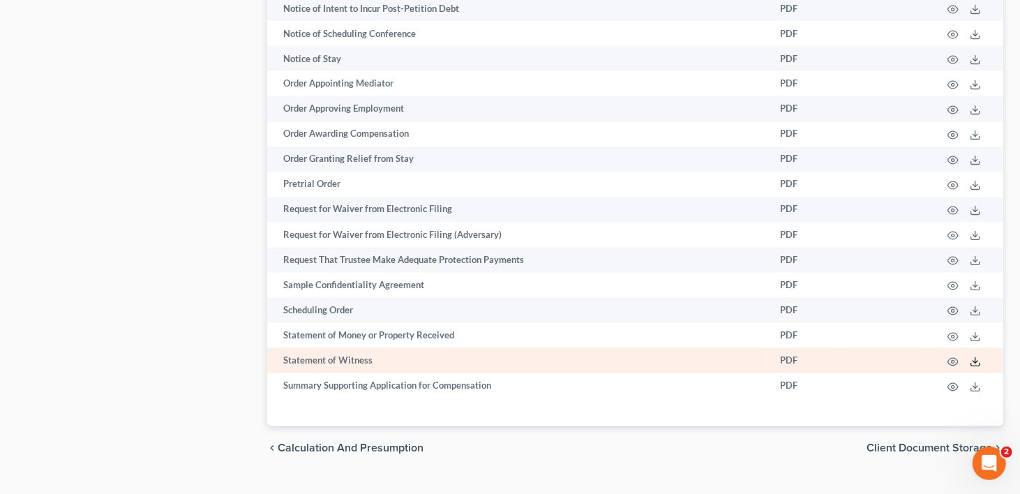
click at [977, 357] on icon at bounding box center [975, 362] width 11 height 11
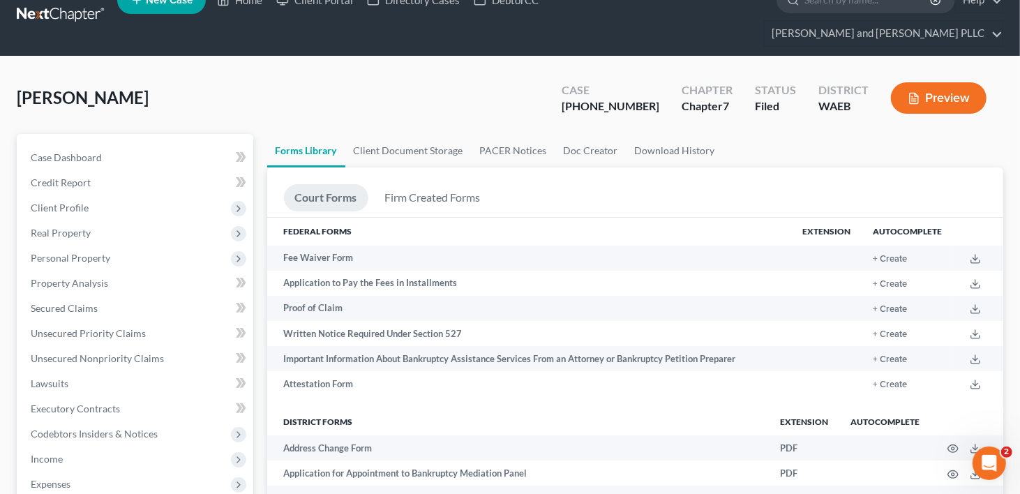
scroll to position [0, 0]
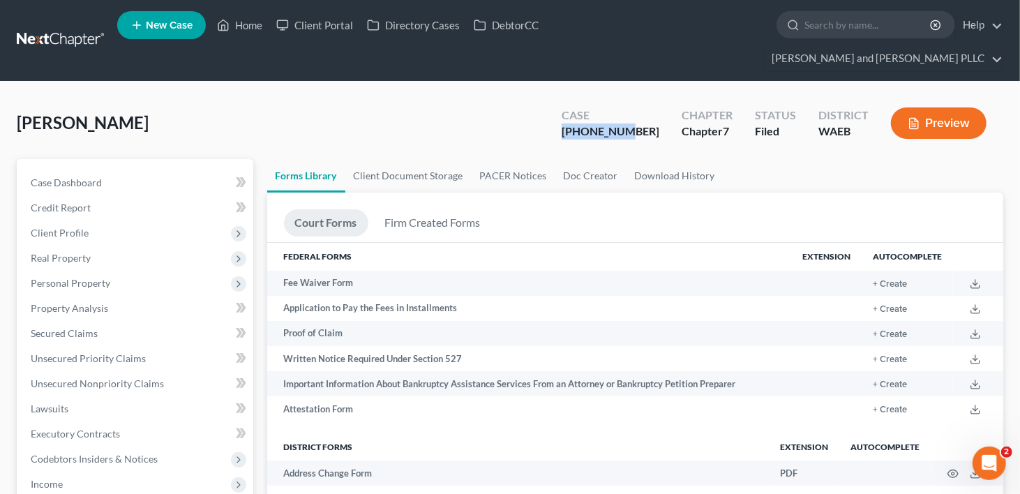
drag, startPoint x: 604, startPoint y: 104, endPoint x: 660, endPoint y: 104, distance: 55.8
click at [660, 124] on div "25-01636-7" at bounding box center [611, 132] width 98 height 16
copy div "25-01636-7"
click at [477, 100] on div "Olsen, Jessica Upgraded Case 25-01636-7 Chapter Chapter 7 Status Filed District…" at bounding box center [510, 128] width 987 height 61
